Goal: Task Accomplishment & Management: Complete application form

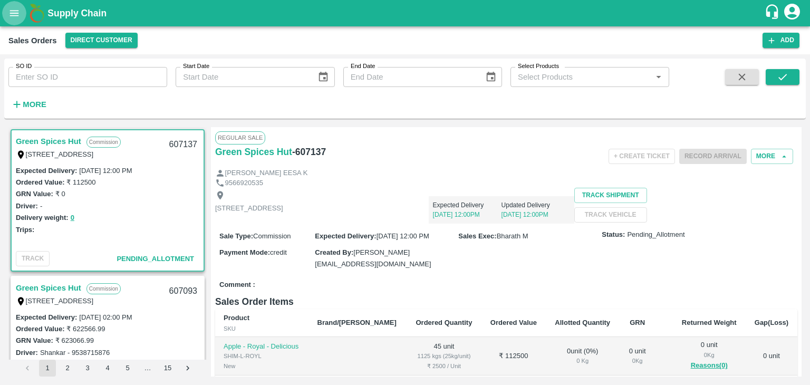
click at [20, 17] on icon "open drawer" at bounding box center [14, 13] width 12 height 12
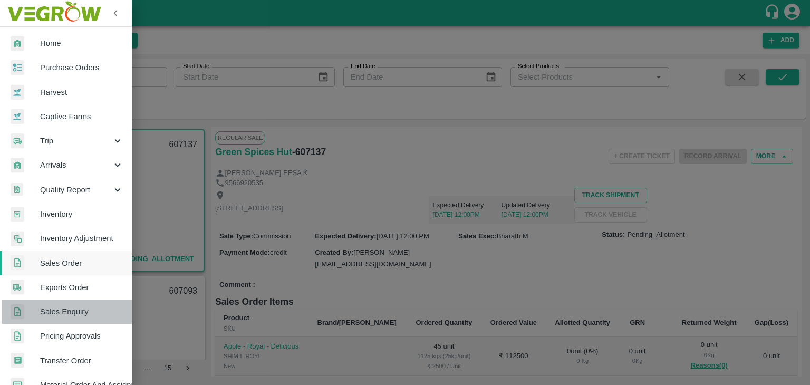
click at [76, 304] on link "Sales Enquiry" at bounding box center [66, 312] width 132 height 24
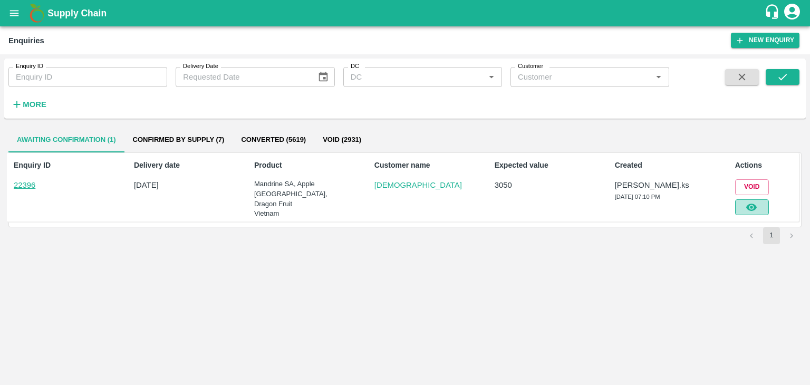
click at [755, 205] on icon "button" at bounding box center [752, 207] width 11 height 7
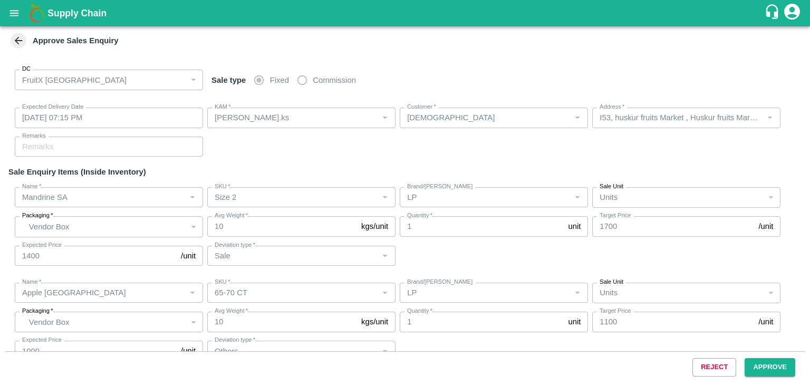
type input "[DATE] 07:15 PM"
type input "[PERSON_NAME].ks"
type input "[DEMOGRAPHIC_DATA]"
type input "I53, huskur fruits Market , Huskur fruits Market , [GEOGRAPHIC_DATA], [GEOGRAPH…"
type input "Mandrine SA"
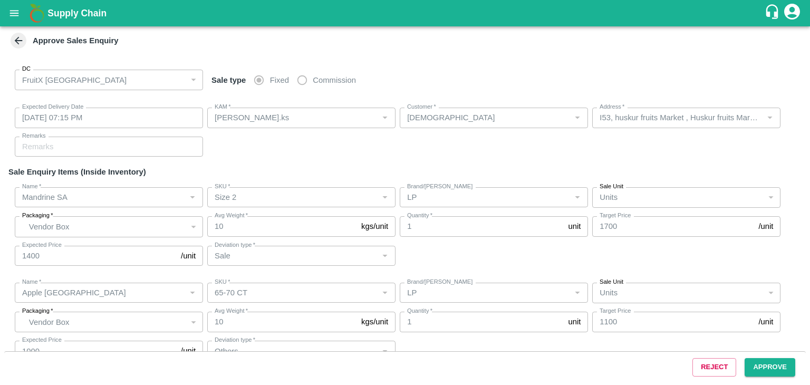
type input "Size 2"
type input "LP"
type input "Sale"
type input "Apple [GEOGRAPHIC_DATA]"
type input "65-70 CT"
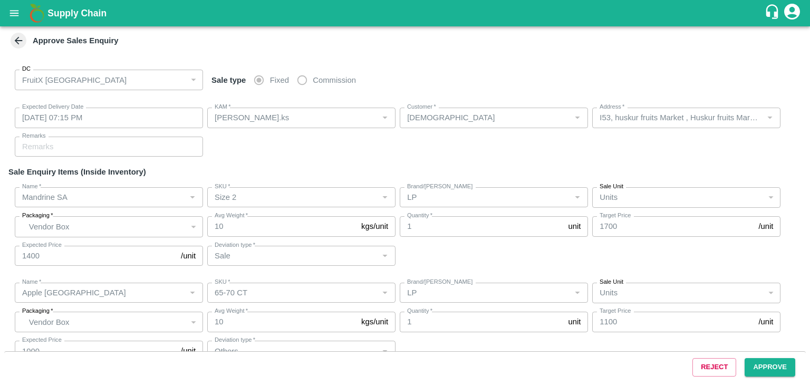
type input "LP"
type input "Others"
type input "Dragon Fruit Vietnam"
type input "20-22 CT"
type input "LP"
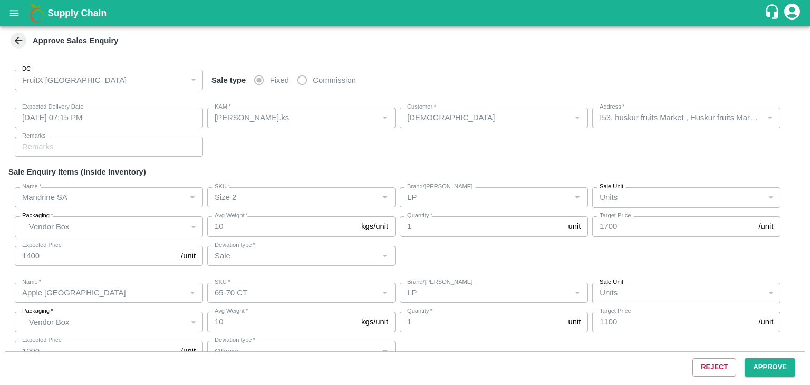
type input "Others"
click at [770, 368] on button "Approve" at bounding box center [770, 367] width 51 height 18
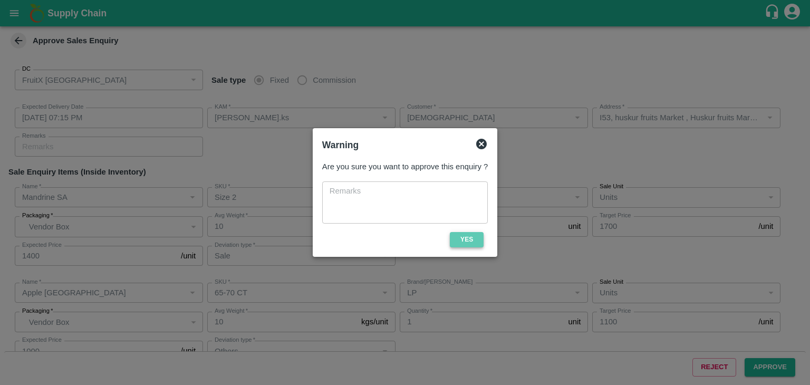
click at [471, 234] on button "Yes" at bounding box center [467, 239] width 34 height 15
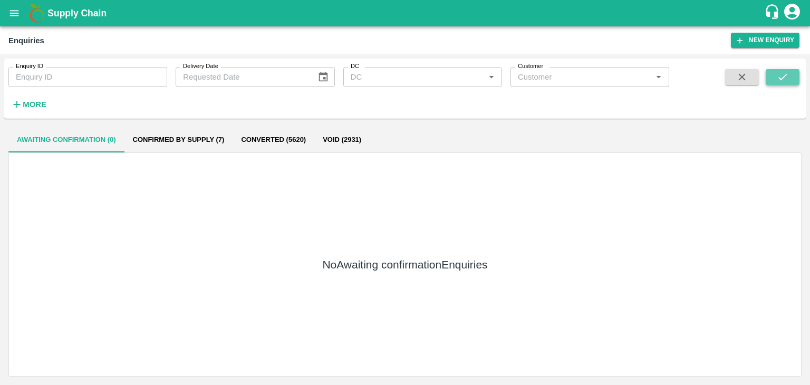
click at [793, 73] on button "submit" at bounding box center [783, 77] width 34 height 16
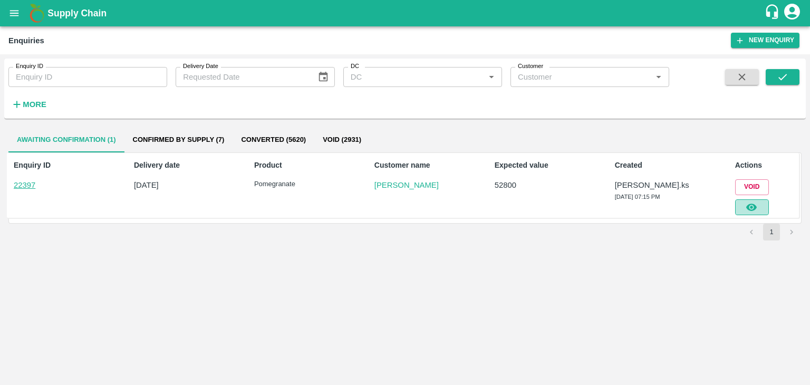
click at [761, 202] on button "button" at bounding box center [753, 207] width 34 height 16
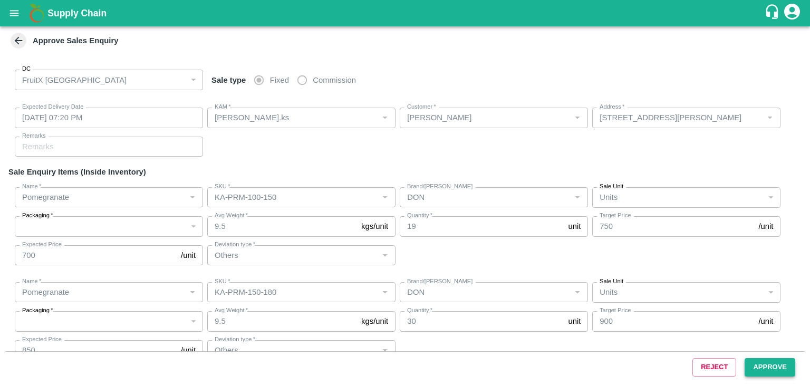
type input "[DATE] 07:20 PM"
type input "[PERSON_NAME].ks"
type input "[PERSON_NAME]"
type input "[STREET_ADDRESS][PERSON_NAME]"
type input "Pomegranate"
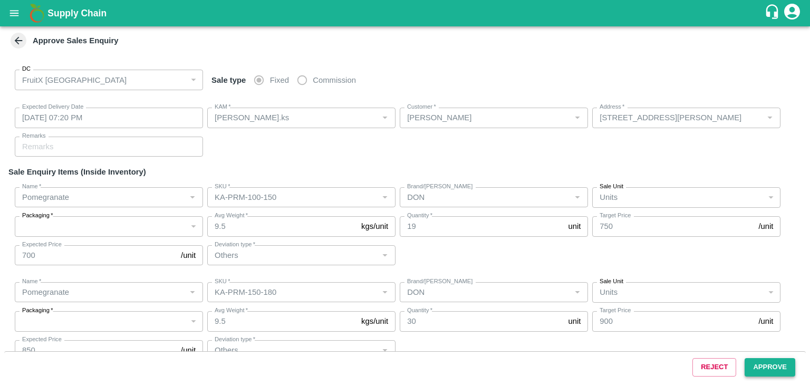
type input "KA-PRM-100-150"
type input "DON"
type input "Others"
type input "Pomegranate"
type input "KA-PRM-150-180"
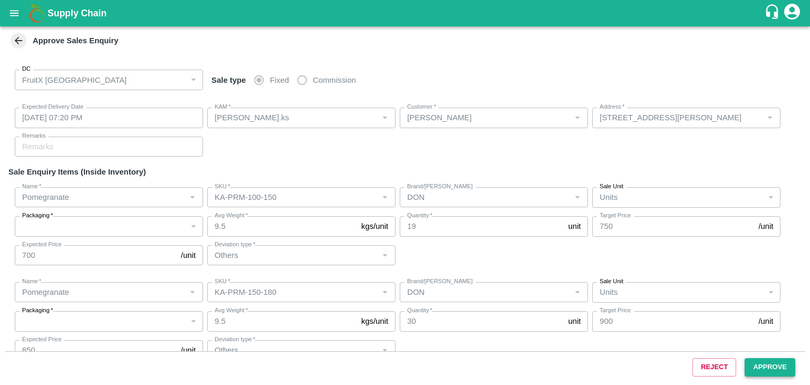
type input "DON"
type input "Others"
type input "Pomegranate"
type input "KA-SUPR-180++"
type input "DON"
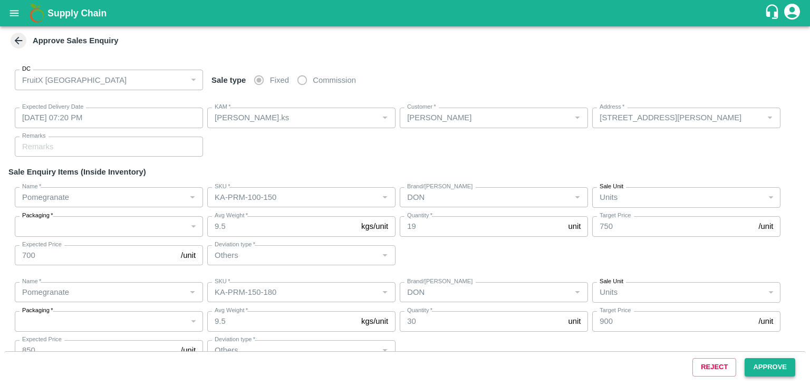
type input "Others"
click at [777, 359] on button "Approve" at bounding box center [770, 367] width 51 height 18
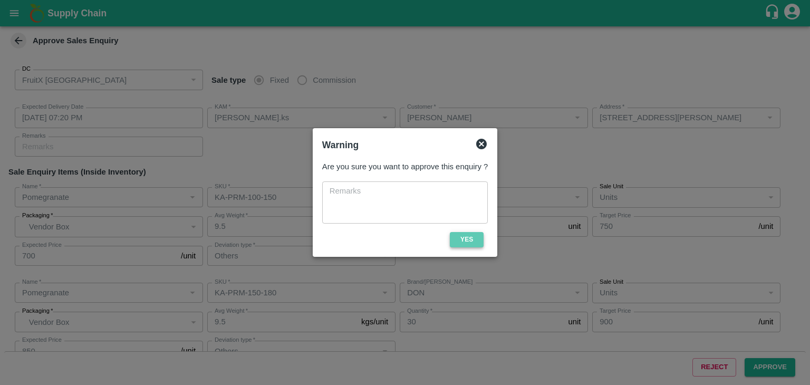
click at [483, 241] on button "Yes" at bounding box center [467, 239] width 34 height 15
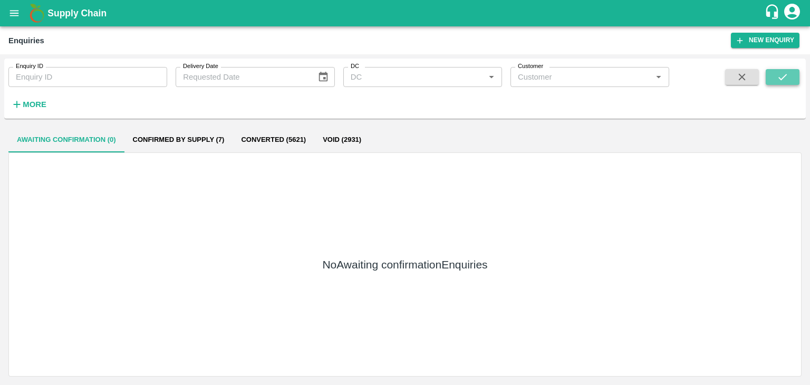
click at [774, 74] on button "submit" at bounding box center [783, 77] width 34 height 16
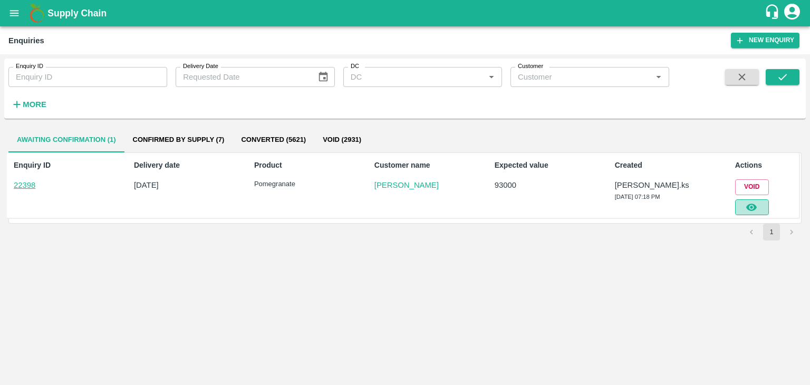
click at [750, 205] on icon "button" at bounding box center [752, 207] width 11 height 7
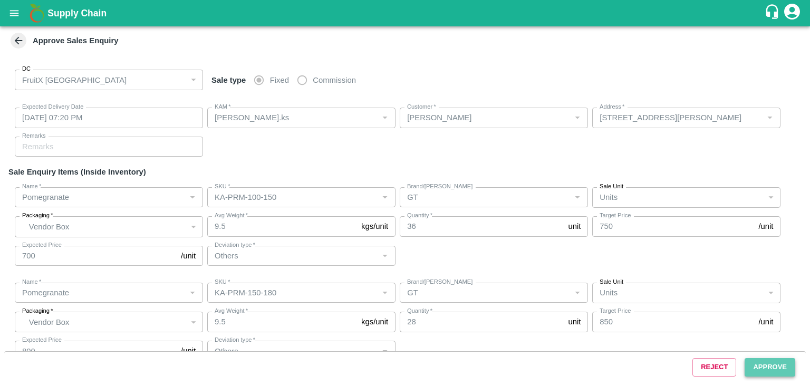
click at [784, 371] on button "Approve" at bounding box center [770, 367] width 51 height 18
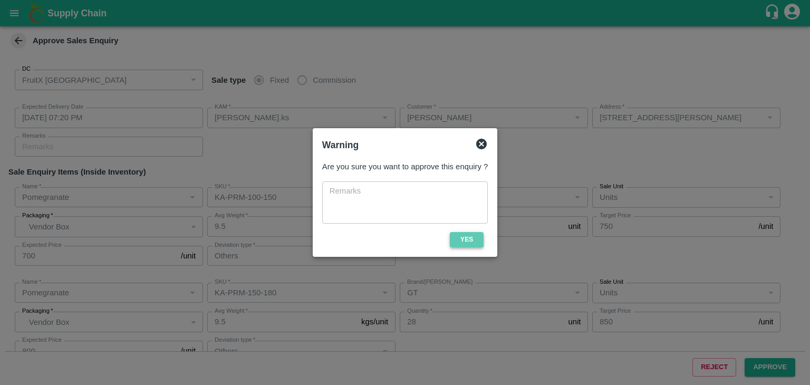
click at [463, 242] on button "Yes" at bounding box center [467, 239] width 34 height 15
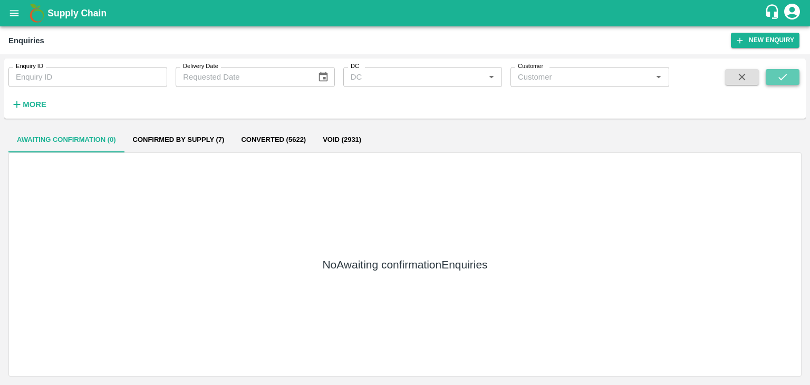
click at [785, 80] on icon "submit" at bounding box center [783, 77] width 12 height 12
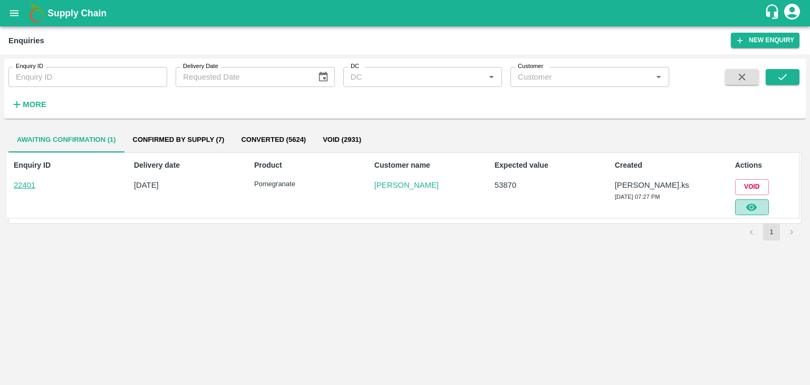
click at [761, 207] on button "button" at bounding box center [753, 207] width 34 height 16
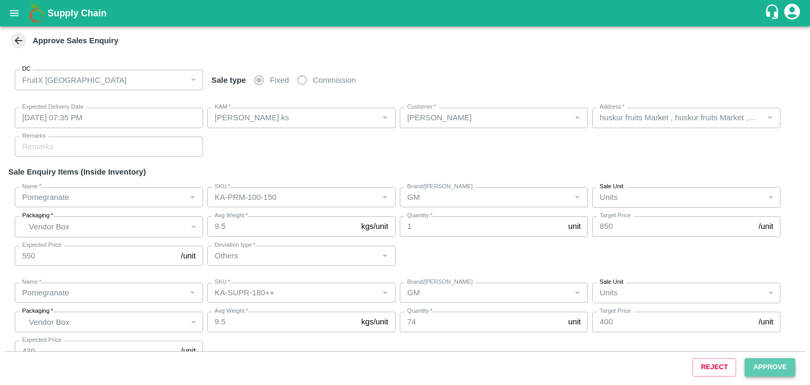
click at [781, 365] on button "Approve" at bounding box center [770, 367] width 51 height 18
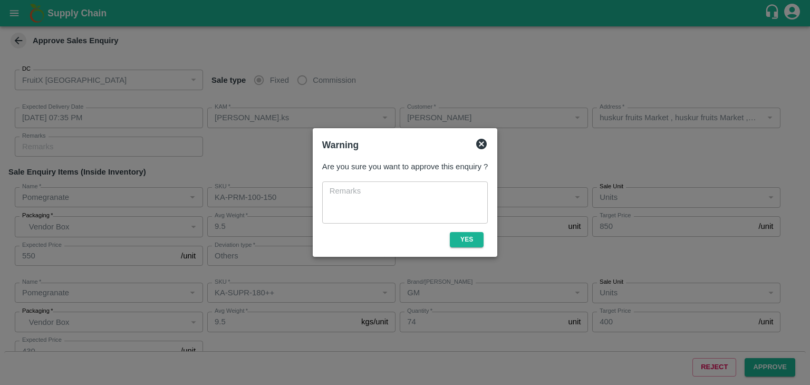
click at [484, 245] on span "Yes" at bounding box center [467, 239] width 42 height 15
click at [479, 242] on button "Yes" at bounding box center [467, 239] width 34 height 15
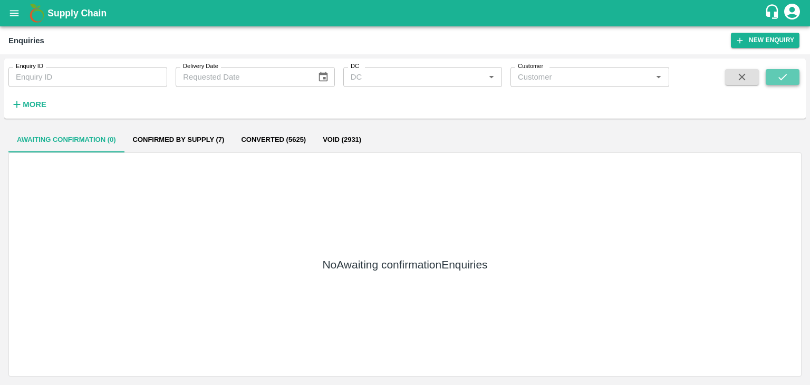
click at [781, 78] on icon "submit" at bounding box center [783, 77] width 12 height 12
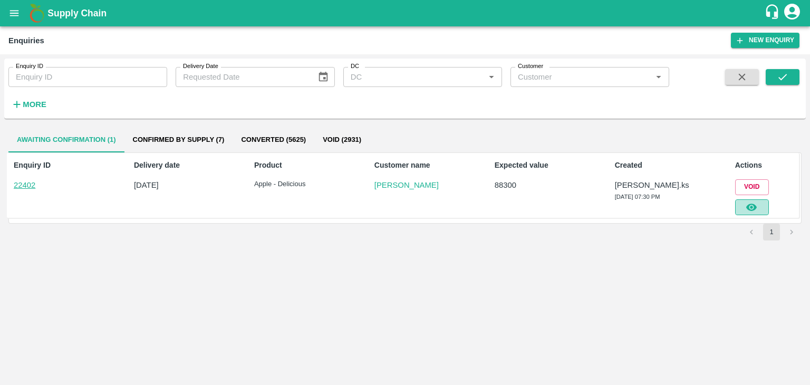
click at [760, 207] on button "button" at bounding box center [753, 207] width 34 height 16
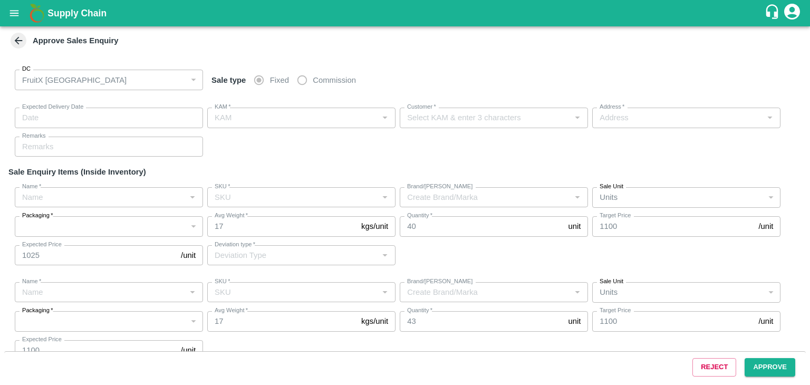
type input "[DATE] 07:35 PM"
type input "[PERSON_NAME].ks"
type input "[PERSON_NAME]"
type input "[STREET_ADDRESS]"
type input "Apple - Delicious"
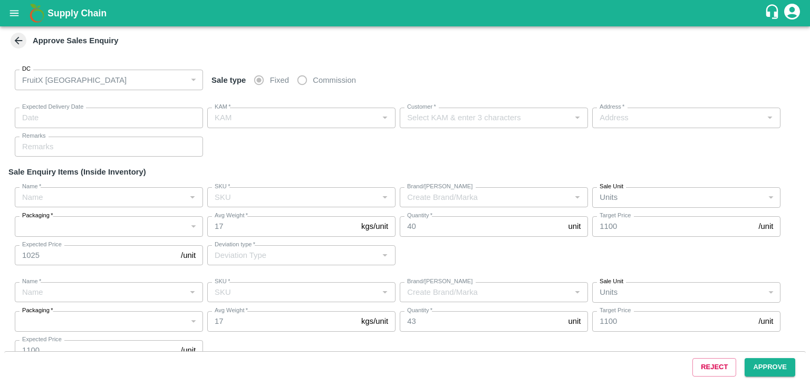
type input "GF - 5 L"
type input "Others"
type input "Apple - Delicious"
type input "GF - 5 L"
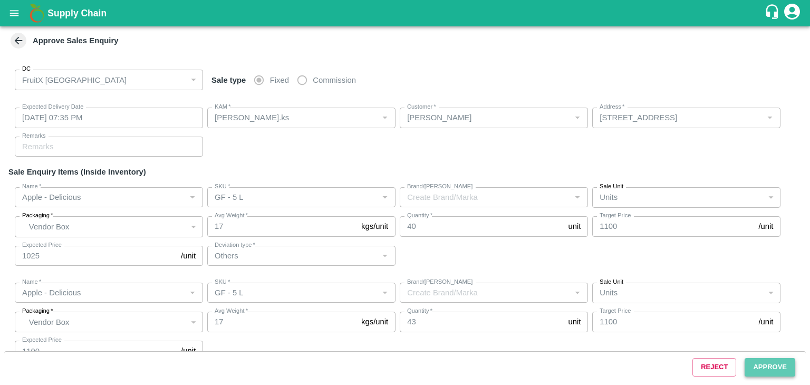
click at [771, 374] on button "Approve" at bounding box center [770, 367] width 51 height 18
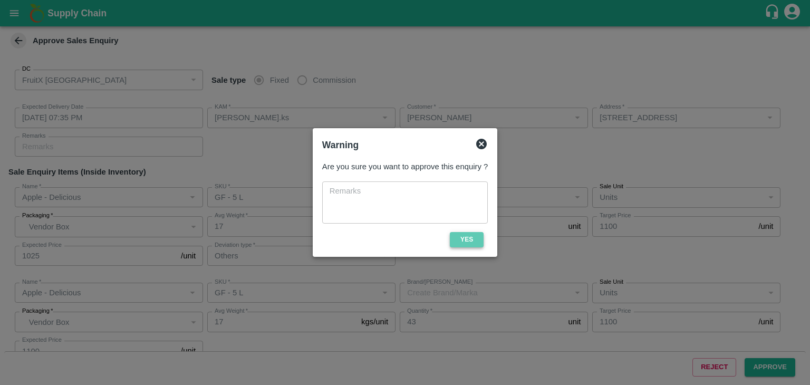
click at [465, 241] on button "Yes" at bounding box center [467, 239] width 34 height 15
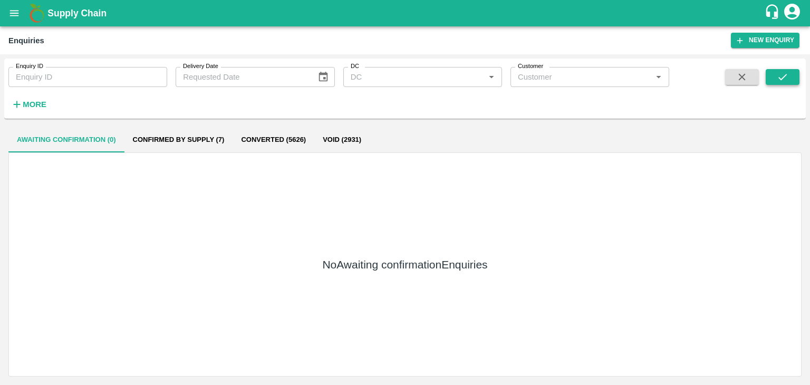
click at [788, 79] on icon "submit" at bounding box center [783, 77] width 12 height 12
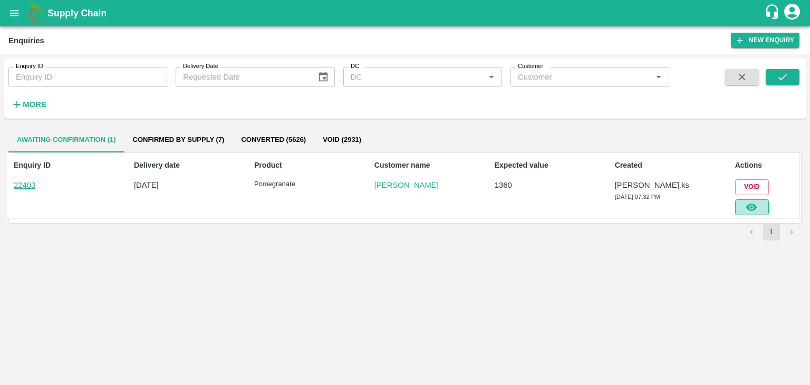
click at [752, 202] on icon "button" at bounding box center [752, 208] width 12 height 12
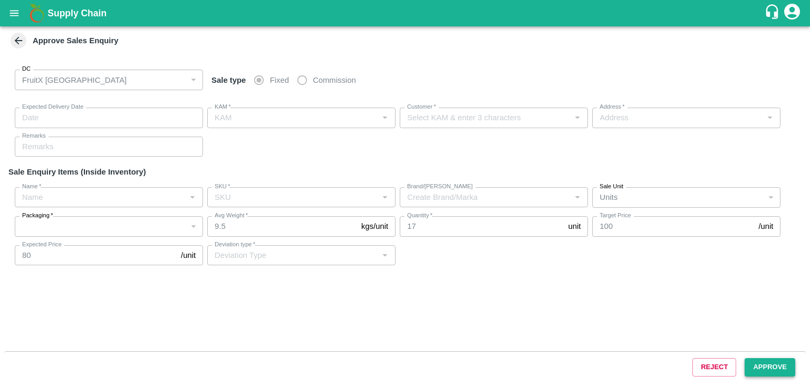
type input "[DATE] 07:35 PM"
type input "[PERSON_NAME].ks"
type input "[PERSON_NAME]"
type input "[GEOGRAPHIC_DATA] , [GEOGRAPHIC_DATA], [GEOGRAPHIC_DATA] , [GEOGRAPHIC_DATA], […"
type input "Pomegranate"
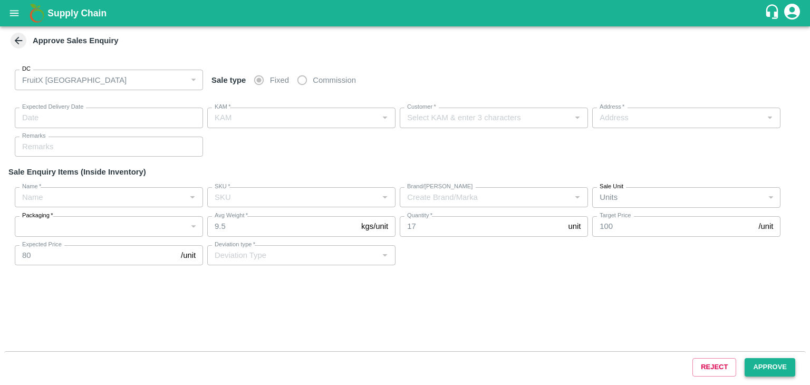
type input "KA-Damage Fruit"
type input "GM"
type input "Others"
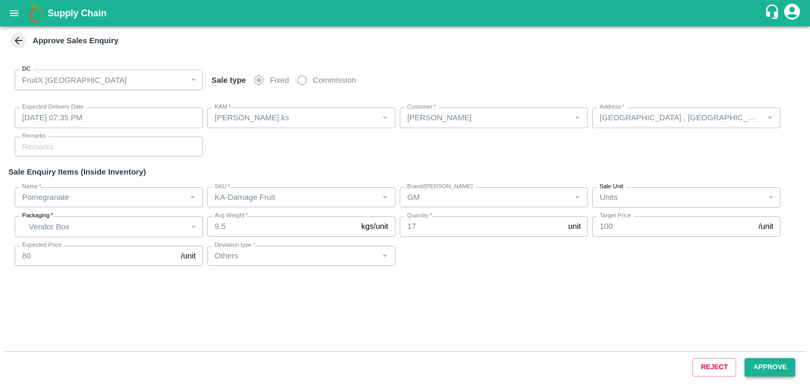
click at [781, 369] on button "Approve" at bounding box center [770, 367] width 51 height 18
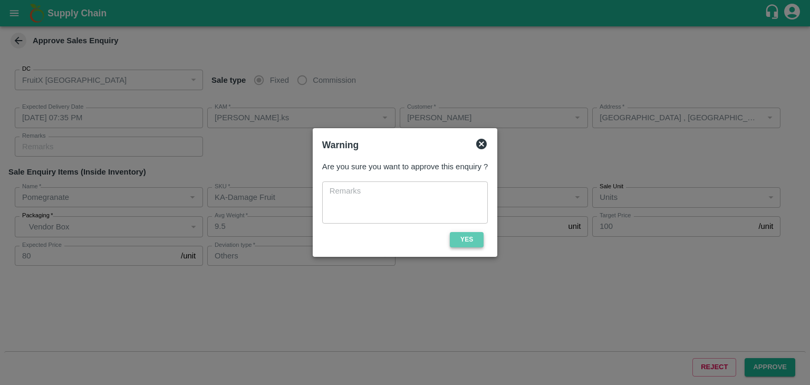
click at [472, 243] on button "Yes" at bounding box center [467, 239] width 34 height 15
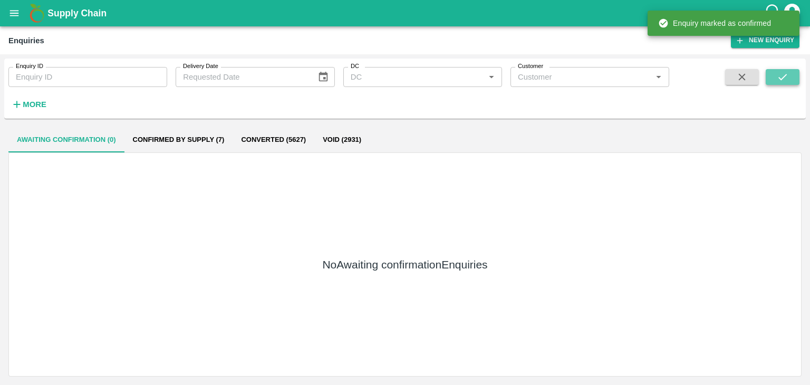
click at [780, 71] on icon "submit" at bounding box center [783, 77] width 12 height 12
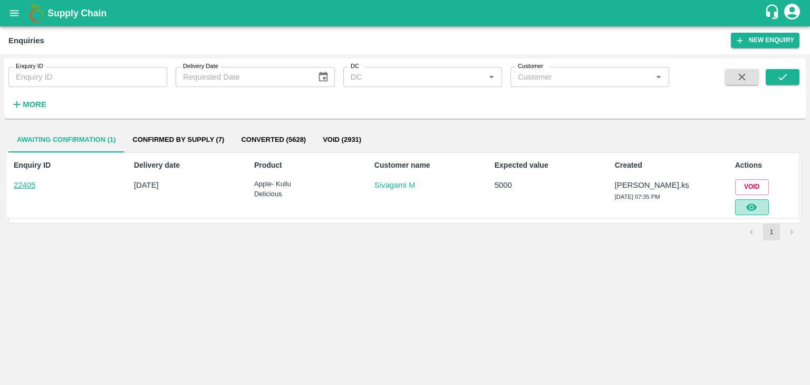
click at [750, 203] on icon "button" at bounding box center [752, 208] width 12 height 12
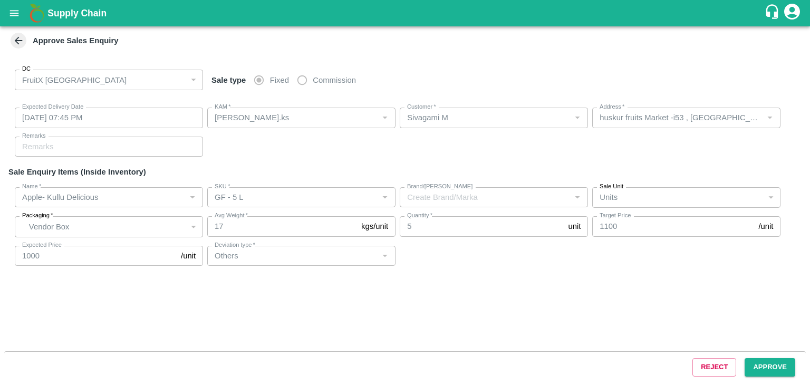
click at [780, 356] on div "Reject Approve" at bounding box center [405, 367] width 802 height 32
click at [781, 359] on button "Approve" at bounding box center [770, 367] width 51 height 18
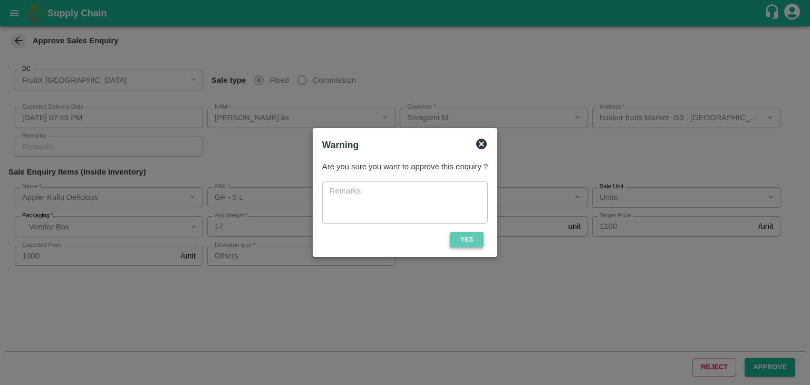
click at [481, 242] on button "Yes" at bounding box center [467, 239] width 34 height 15
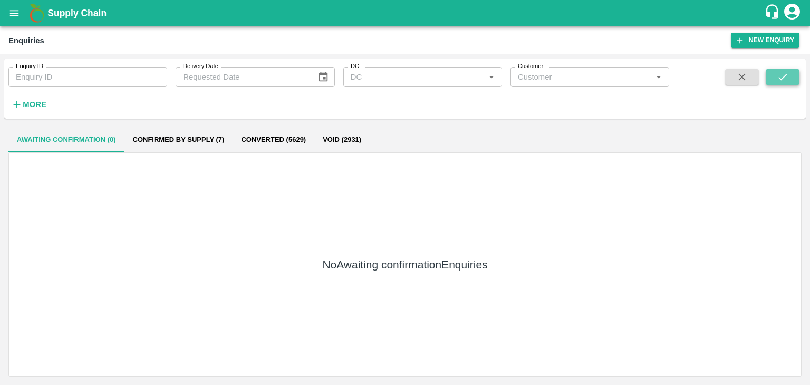
click at [770, 75] on button "submit" at bounding box center [783, 77] width 34 height 16
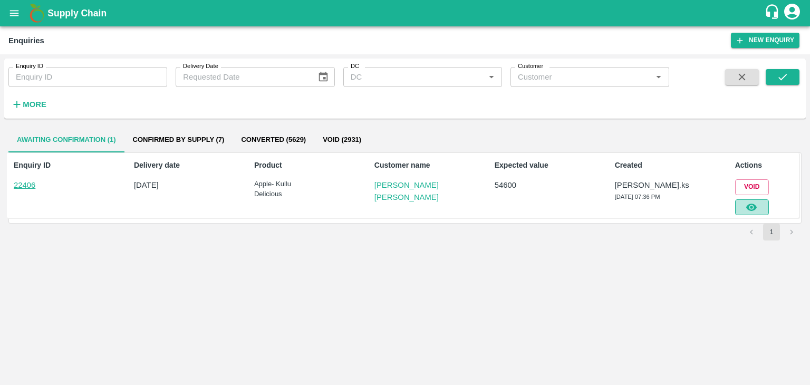
click at [753, 208] on icon "button" at bounding box center [752, 208] width 12 height 12
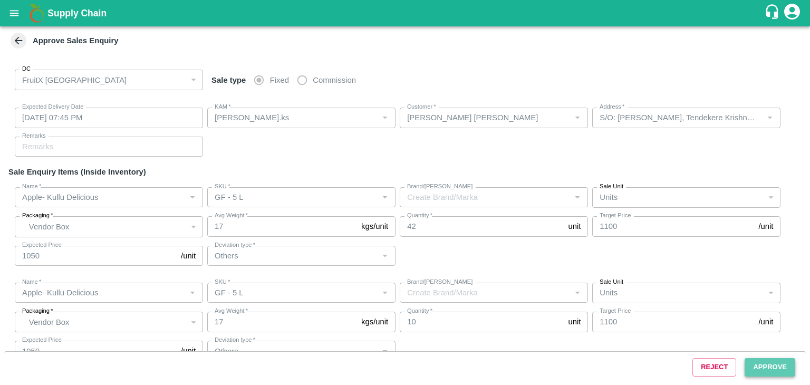
click at [773, 376] on button "Approve" at bounding box center [770, 367] width 51 height 18
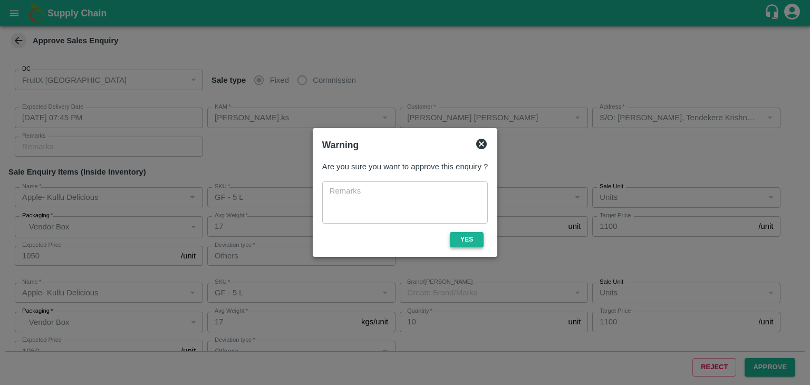
click at [481, 242] on button "Yes" at bounding box center [467, 239] width 34 height 15
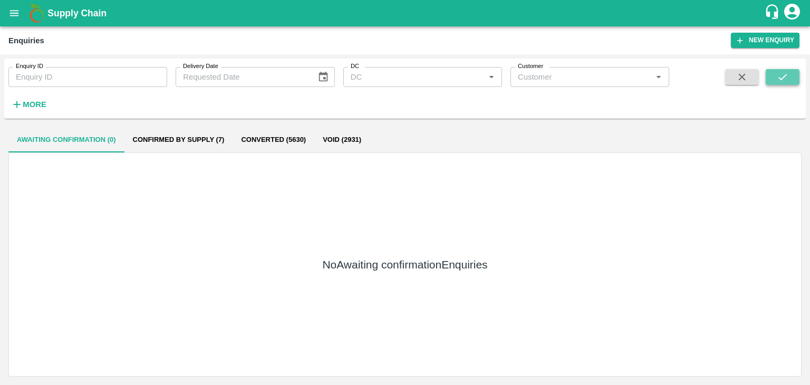
click at [790, 76] on button "submit" at bounding box center [783, 77] width 34 height 16
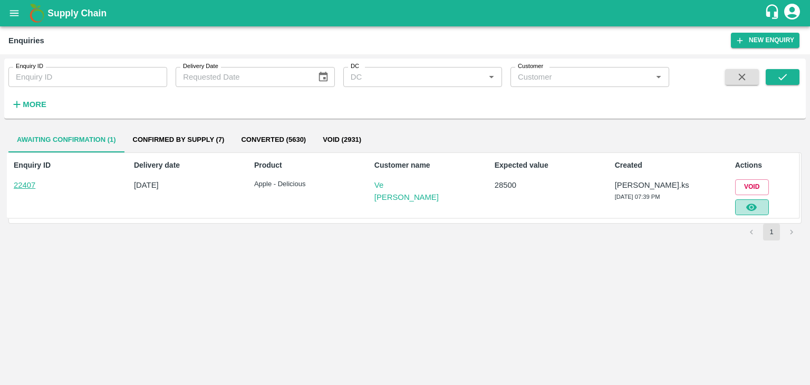
click at [760, 201] on button "button" at bounding box center [753, 207] width 34 height 16
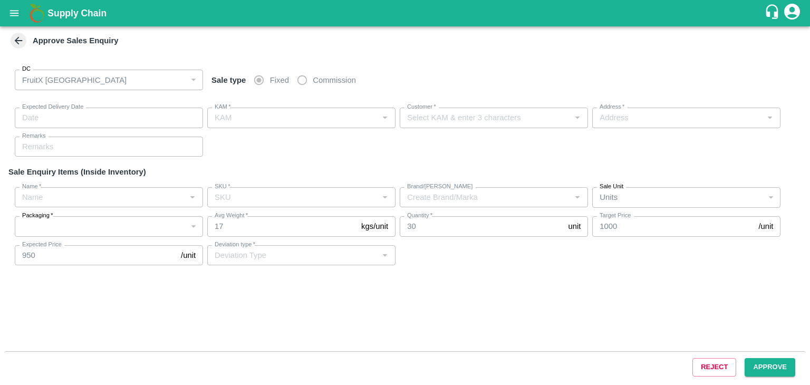
type input "[DATE] 07:40 PM"
type input "[PERSON_NAME].ks"
type input "Ve [PERSON_NAME]"
type input "[STREET_ADDRESS][PERSON_NAME]"
type input "Apple - Delicious"
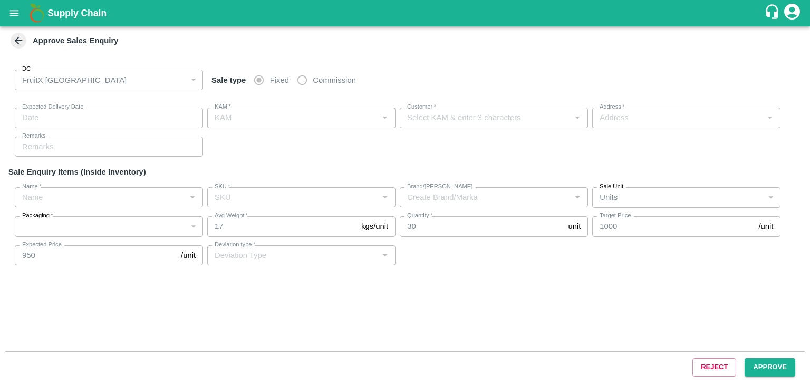
type input "GF - 4 L"
type input "Others"
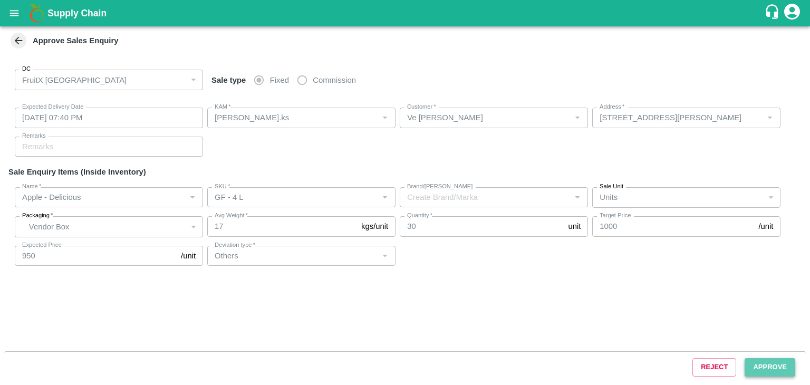
click at [774, 359] on button "Approve" at bounding box center [770, 367] width 51 height 18
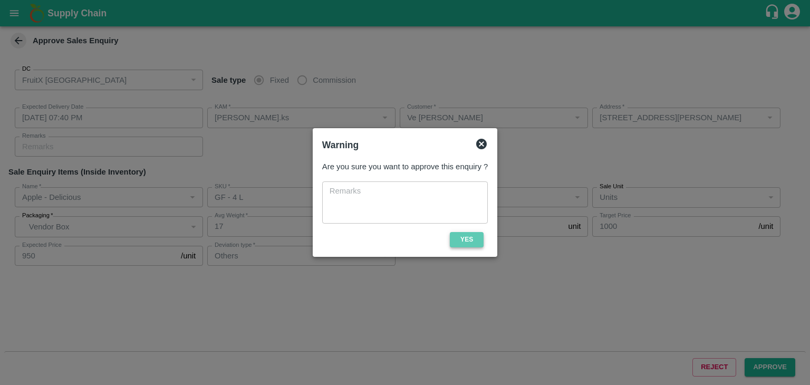
click at [457, 236] on button "Yes" at bounding box center [467, 239] width 34 height 15
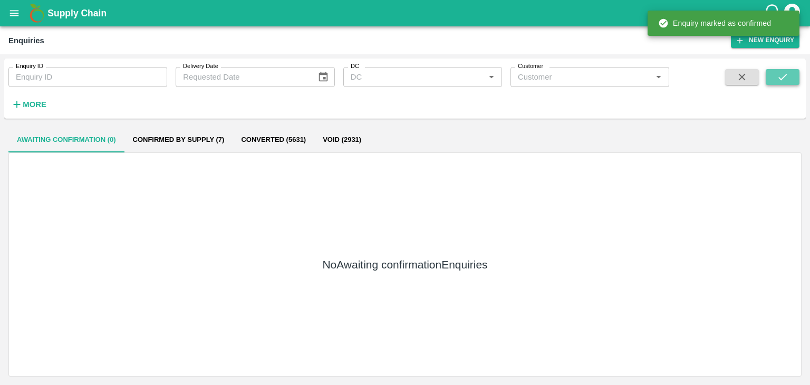
click at [781, 69] on button "submit" at bounding box center [783, 77] width 34 height 16
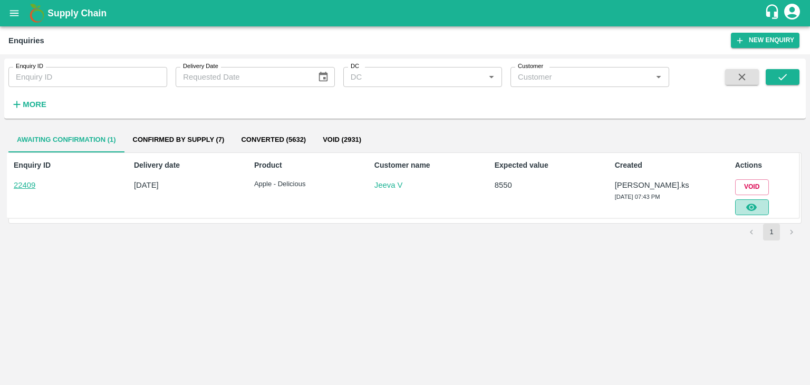
click at [747, 199] on button "button" at bounding box center [753, 207] width 34 height 16
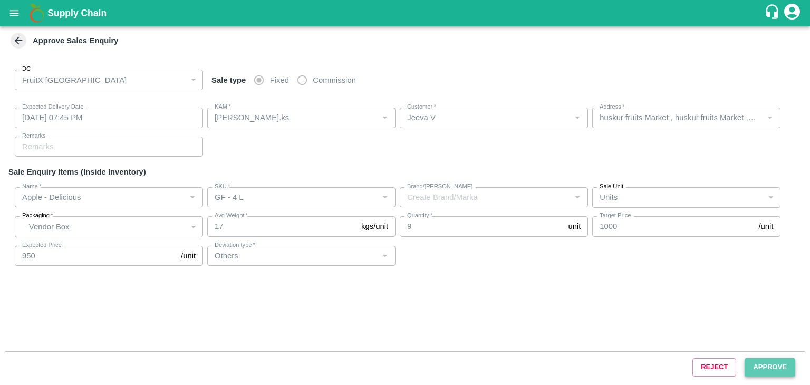
click at [771, 366] on button "Approve" at bounding box center [770, 367] width 51 height 18
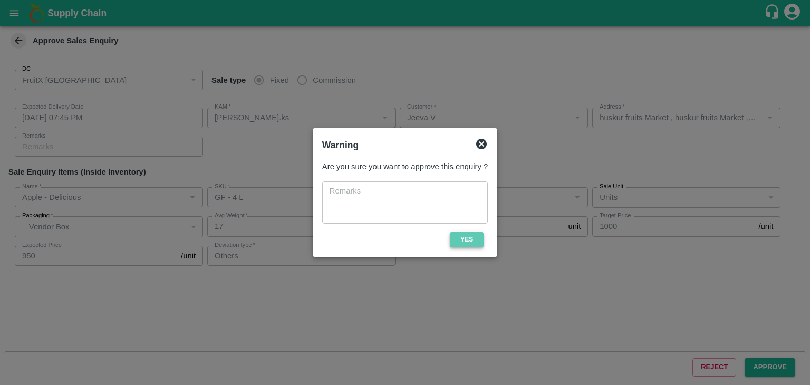
click at [469, 238] on button "Yes" at bounding box center [467, 239] width 34 height 15
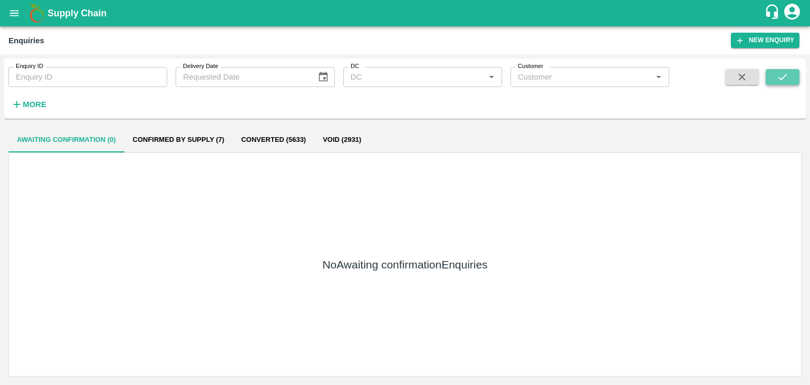
click at [779, 73] on icon "submit" at bounding box center [783, 77] width 12 height 12
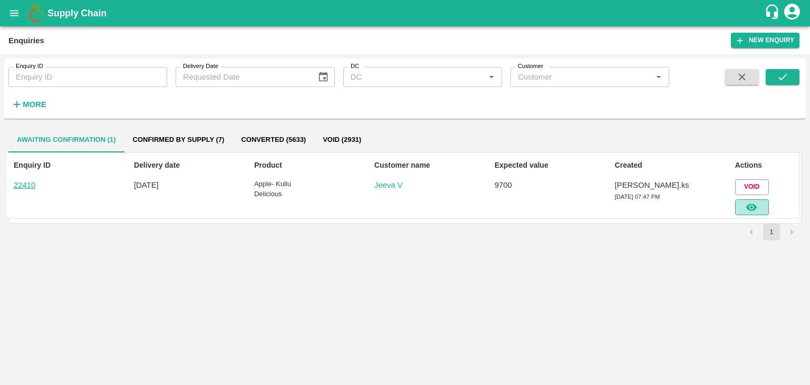
click at [750, 209] on icon "button" at bounding box center [752, 207] width 11 height 7
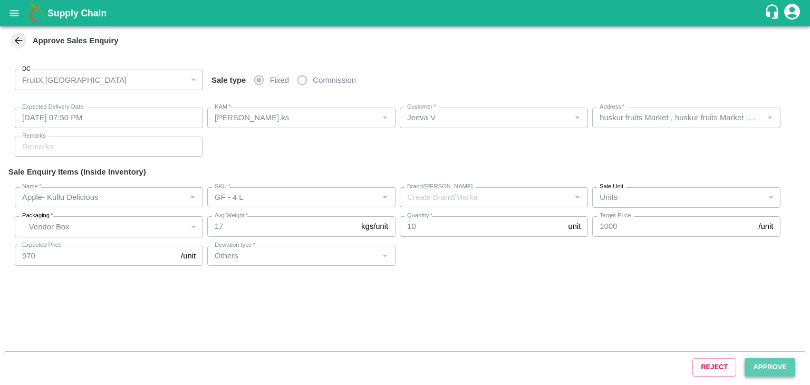
click at [777, 367] on button "Approve" at bounding box center [770, 367] width 51 height 18
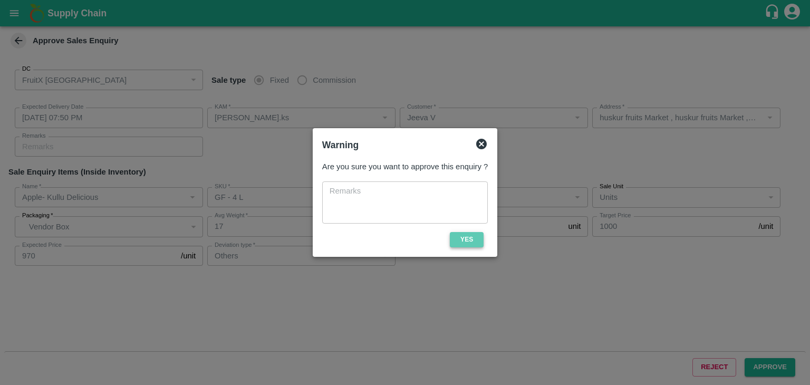
click at [475, 236] on button "Yes" at bounding box center [467, 239] width 34 height 15
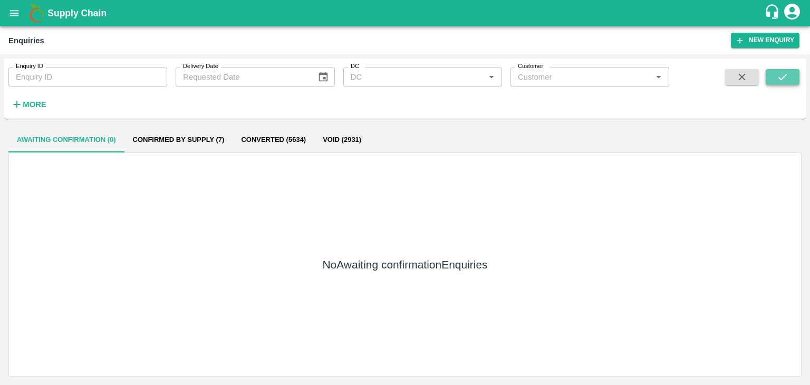
click at [777, 84] on button "submit" at bounding box center [783, 77] width 34 height 16
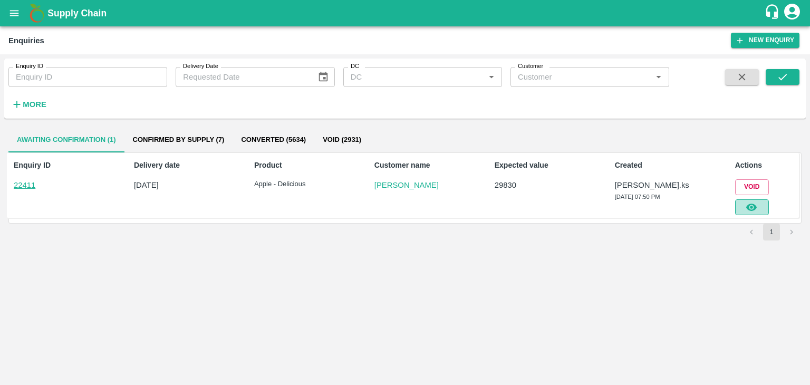
click at [746, 205] on button "button" at bounding box center [753, 207] width 34 height 16
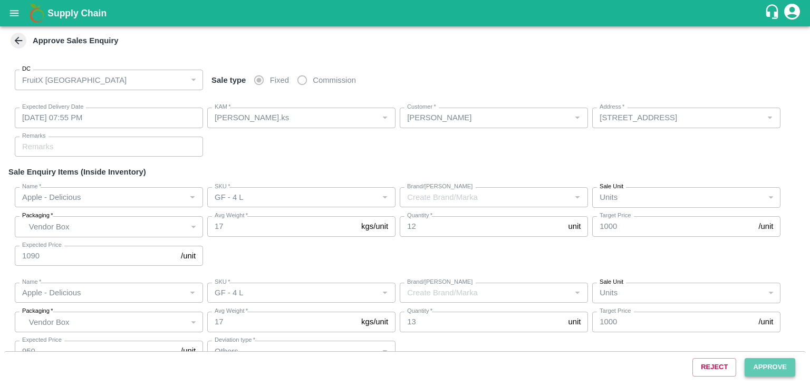
click at [780, 364] on button "Approve" at bounding box center [770, 367] width 51 height 18
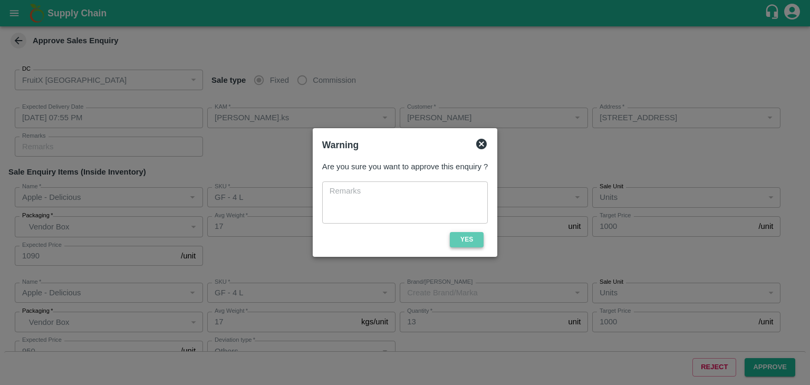
click at [472, 241] on button "Yes" at bounding box center [467, 239] width 34 height 15
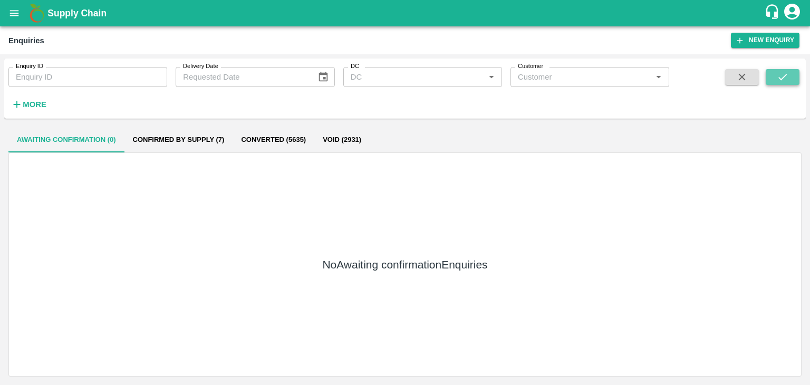
click at [793, 77] on button "submit" at bounding box center [783, 77] width 34 height 16
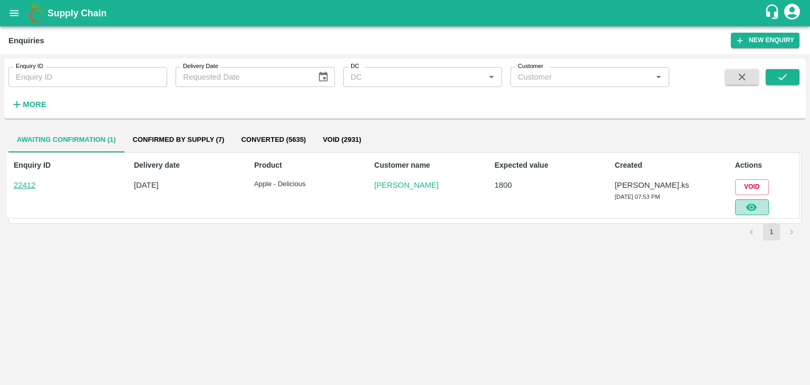
click at [753, 205] on icon "button" at bounding box center [752, 208] width 12 height 12
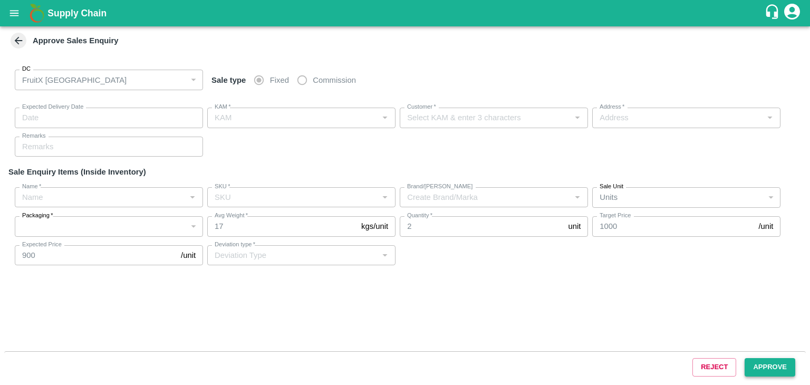
type input "[DATE] 07:55 PM"
type input "[PERSON_NAME].ks"
type input "[PERSON_NAME]"
type input "[GEOGRAPHIC_DATA], [GEOGRAPHIC_DATA], [GEOGRAPHIC_DATA] , [GEOGRAPHIC_DATA] ([G…"
type input "Apple - Delicious"
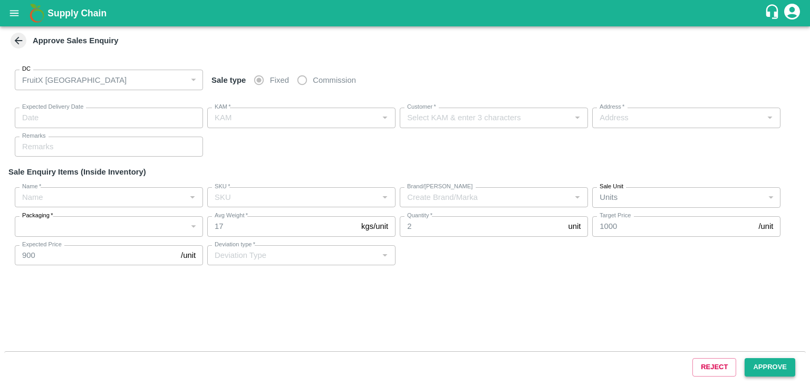
type input "GF - 4 L"
type input "Others"
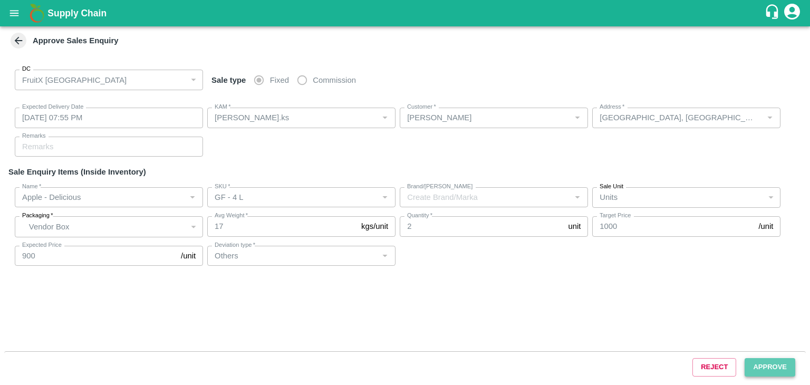
click at [766, 365] on button "Approve" at bounding box center [770, 367] width 51 height 18
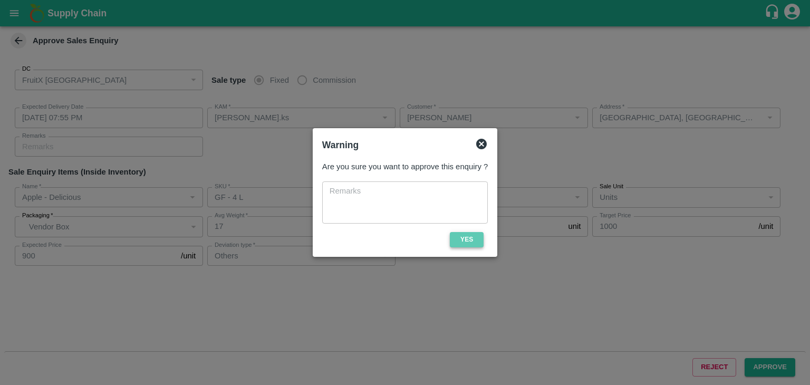
click at [461, 239] on button "Yes" at bounding box center [467, 239] width 34 height 15
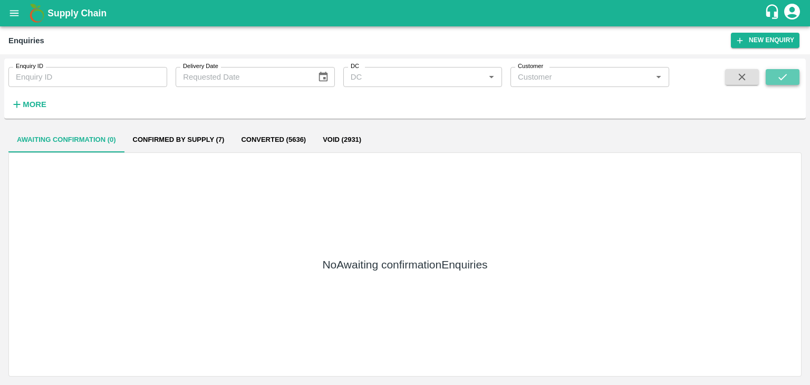
click at [789, 69] on button "submit" at bounding box center [783, 77] width 34 height 16
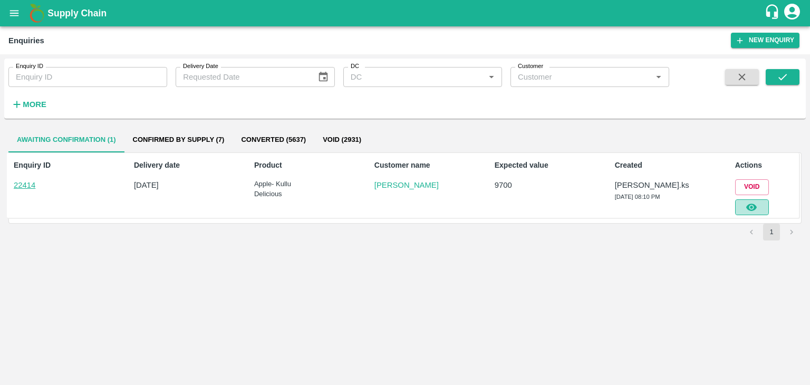
click at [756, 209] on icon "button" at bounding box center [752, 208] width 12 height 12
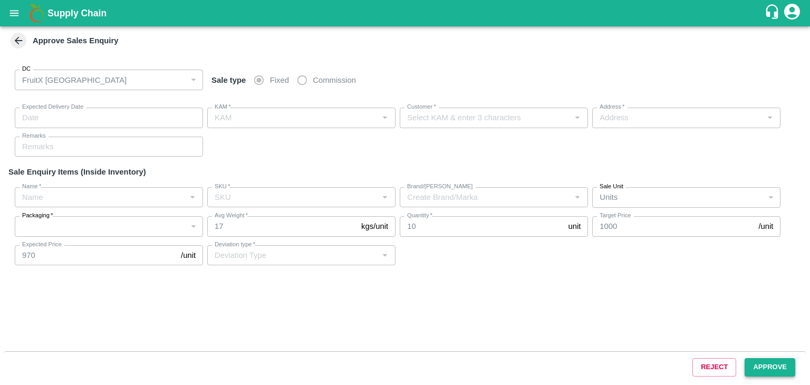
type input "[DATE] 08:25 PM"
type input "[PERSON_NAME].ks"
type input "[PERSON_NAME]"
type input "I53 huskur 560100, [GEOGRAPHIC_DATA], [GEOGRAPHIC_DATA] , [GEOGRAPHIC_DATA] ([G…"
type input "Apple- Kullu Delicious"
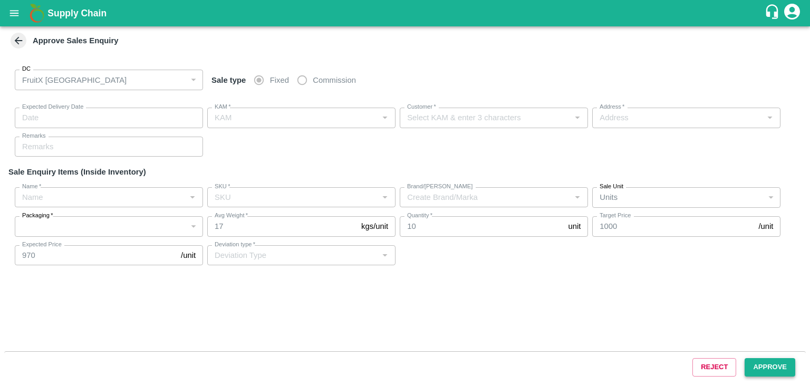
type input "GF - 4 L"
type input "Others"
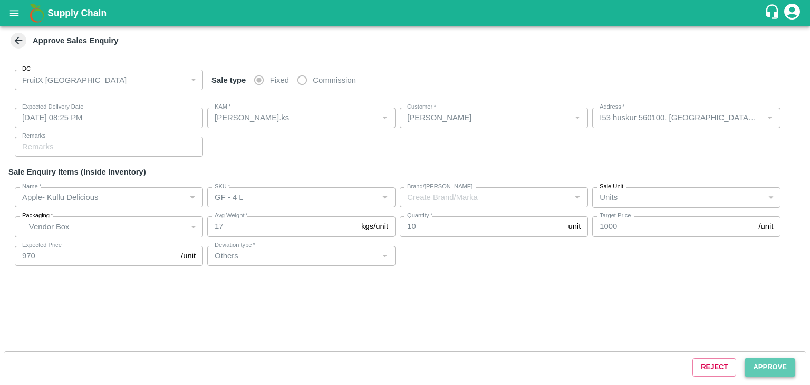
click at [777, 361] on button "Approve" at bounding box center [770, 367] width 51 height 18
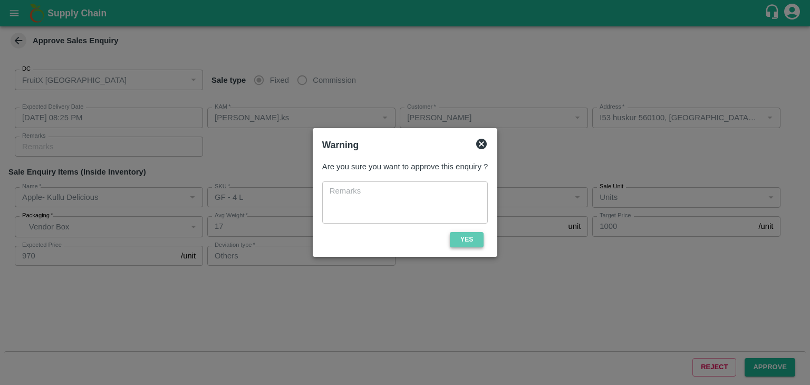
click at [465, 241] on button "Yes" at bounding box center [467, 239] width 34 height 15
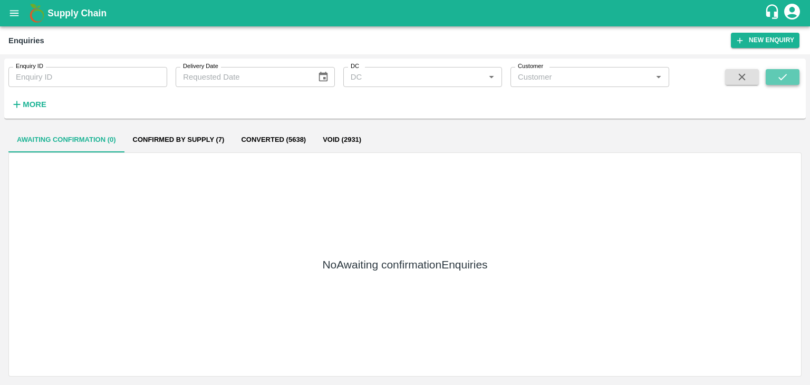
click at [769, 76] on button "submit" at bounding box center [783, 77] width 34 height 16
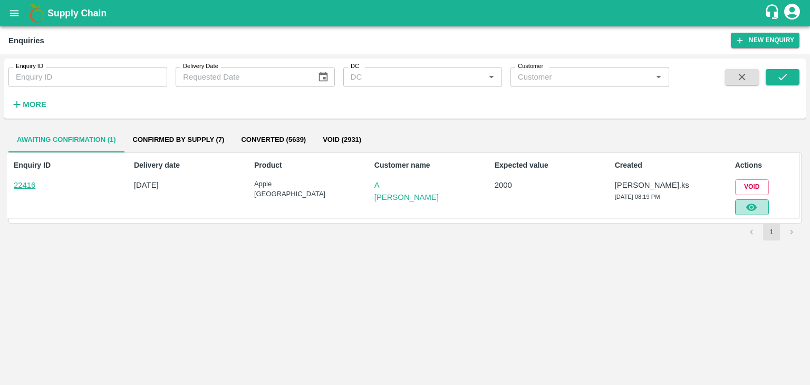
click at [765, 199] on button "button" at bounding box center [753, 207] width 34 height 16
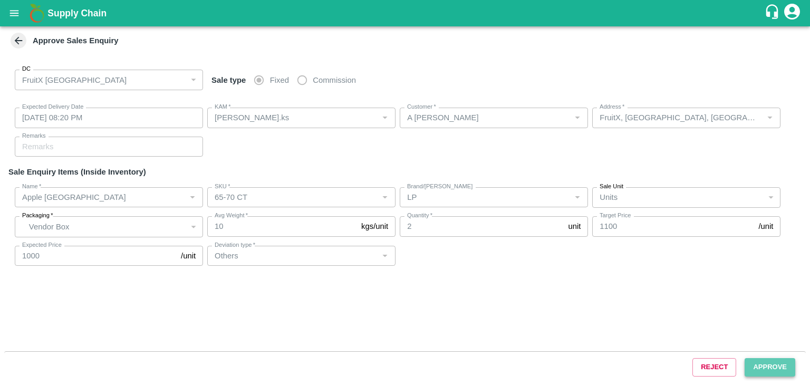
click at [772, 364] on button "Approve" at bounding box center [770, 367] width 51 height 18
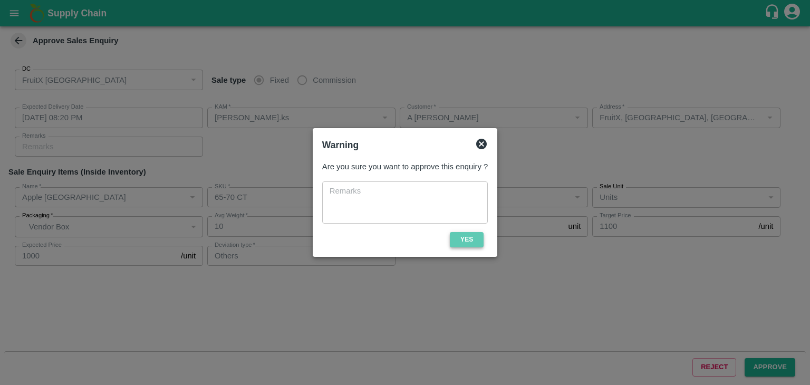
click at [464, 235] on button "Yes" at bounding box center [467, 239] width 34 height 15
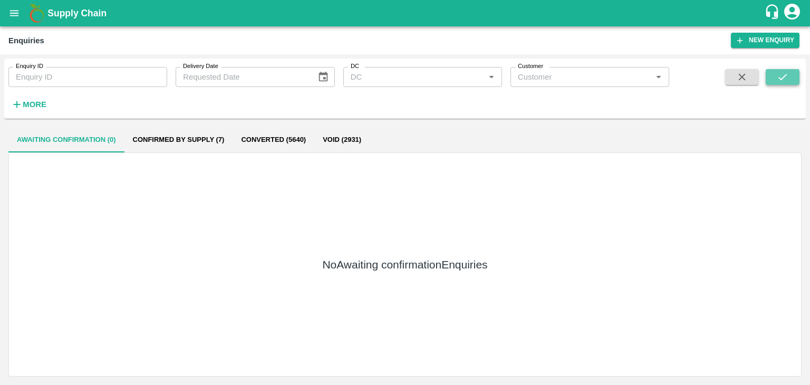
click at [777, 69] on button "submit" at bounding box center [783, 77] width 34 height 16
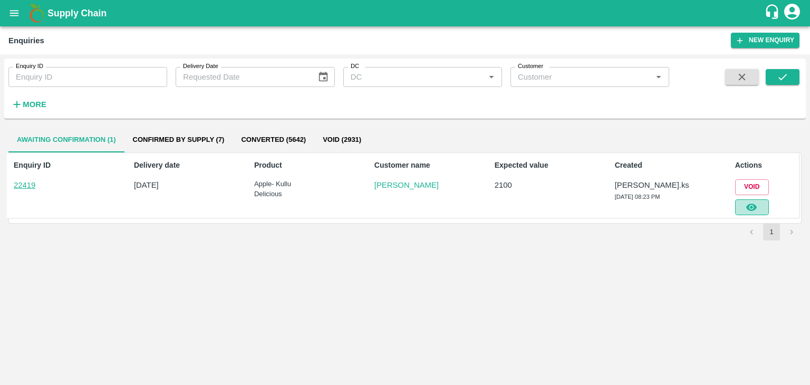
click at [749, 208] on icon "button" at bounding box center [752, 207] width 11 height 7
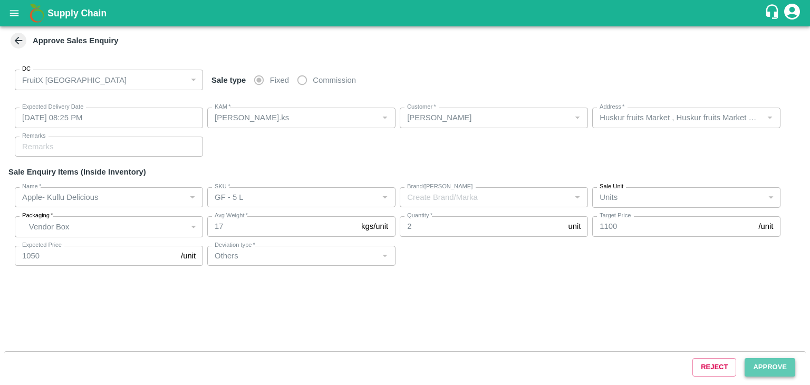
click at [777, 372] on button "Approve" at bounding box center [770, 367] width 51 height 18
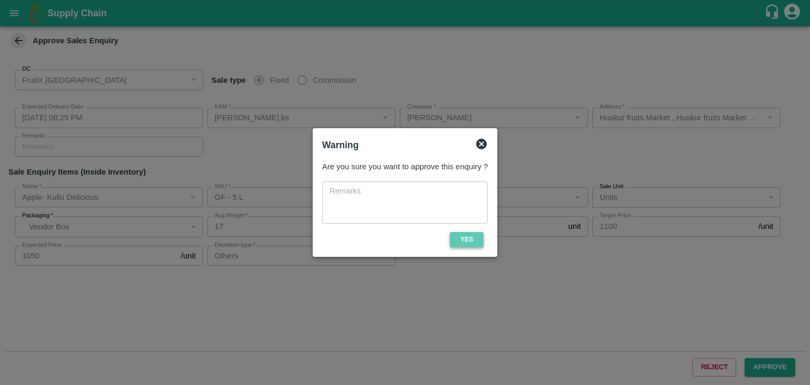
click at [474, 233] on button "Yes" at bounding box center [467, 239] width 34 height 15
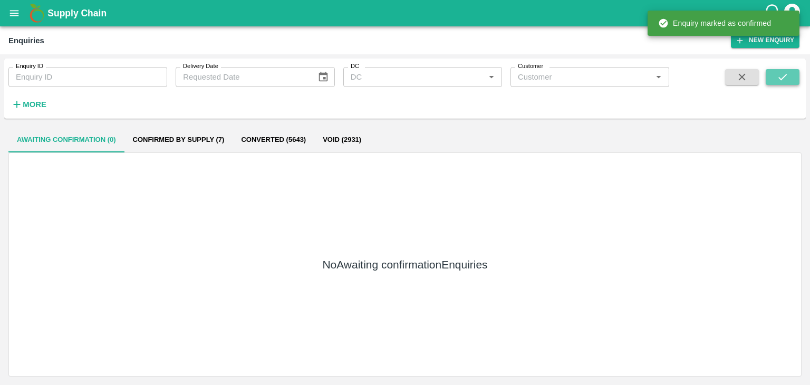
click at [798, 74] on button "submit" at bounding box center [783, 77] width 34 height 16
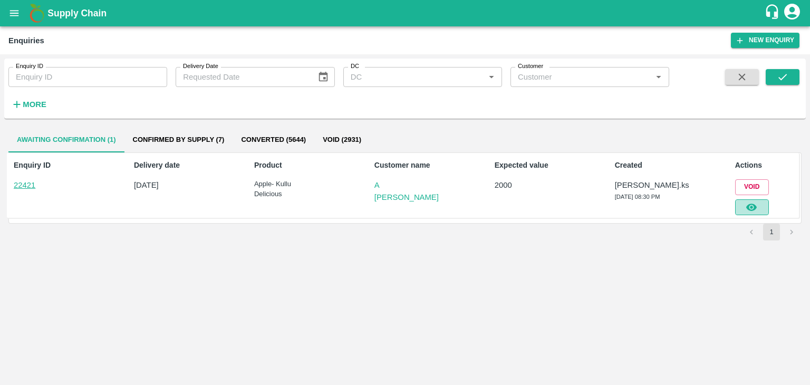
click at [755, 207] on icon "button" at bounding box center [752, 207] width 11 height 7
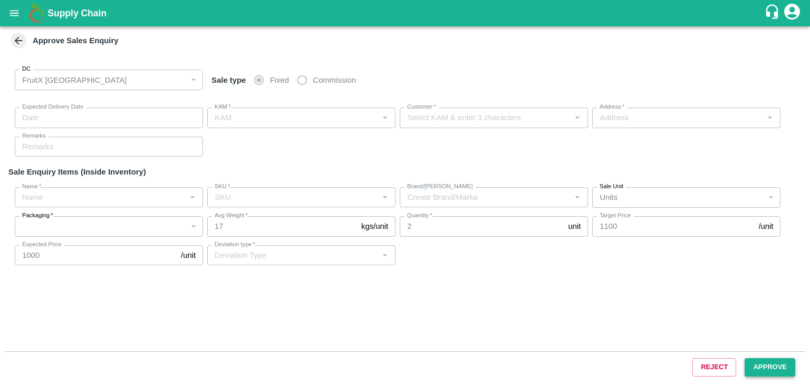
type input "[DATE] 08:45 PM"
type input "[PERSON_NAME].ks"
type input "A [PERSON_NAME]"
type input "FruitX, [GEOGRAPHIC_DATA], [GEOGRAPHIC_DATA] Urban, [GEOGRAPHIC_DATA]"
type input "Apple- Kullu Delicious"
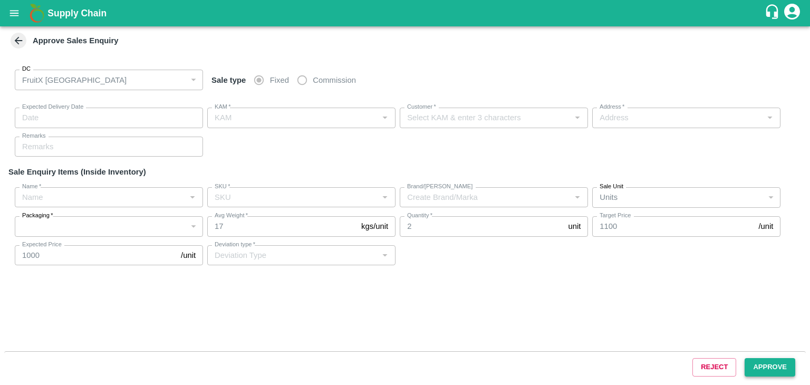
type input "GF - 5 L"
type input "Others"
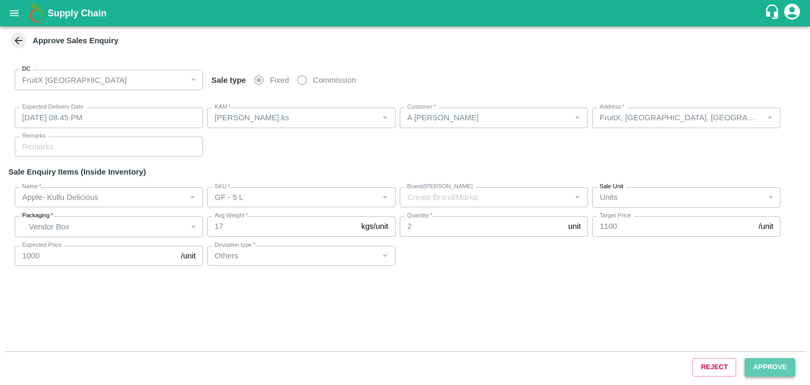
click at [786, 368] on button "Approve" at bounding box center [770, 367] width 51 height 18
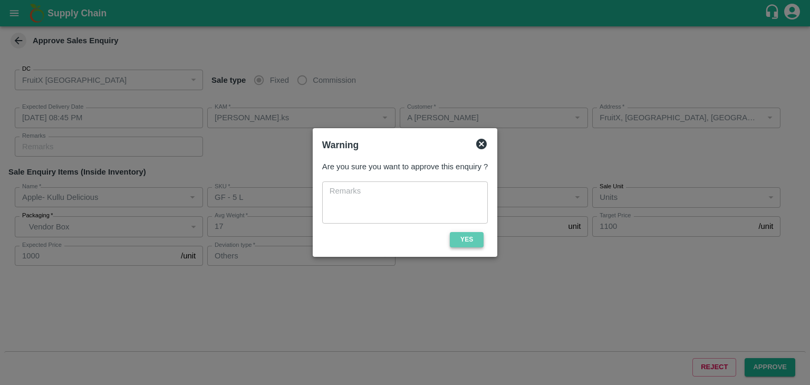
click at [471, 246] on button "Yes" at bounding box center [467, 239] width 34 height 15
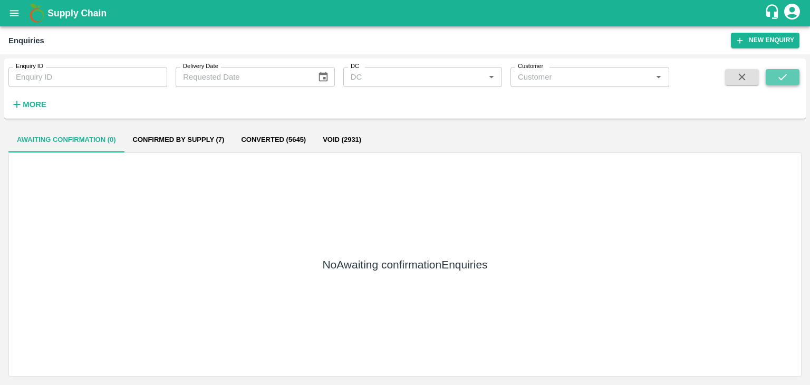
click at [779, 74] on icon "submit" at bounding box center [783, 77] width 12 height 12
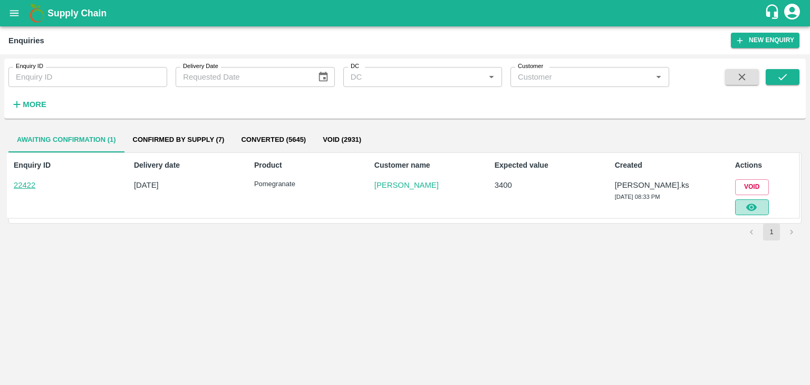
click at [752, 207] on icon "button" at bounding box center [752, 207] width 11 height 7
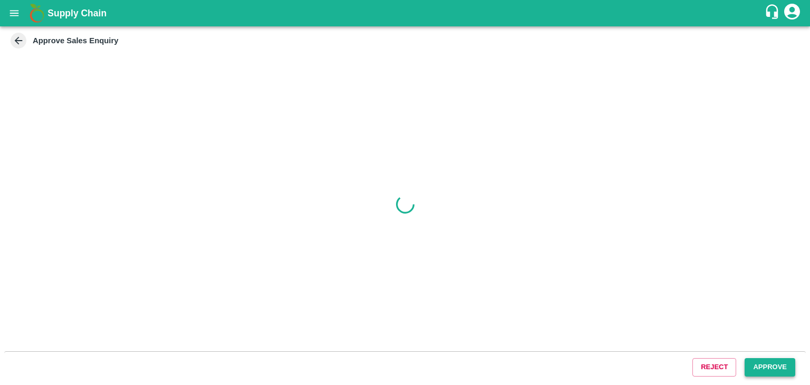
click at [787, 369] on button "Approve" at bounding box center [770, 367] width 51 height 18
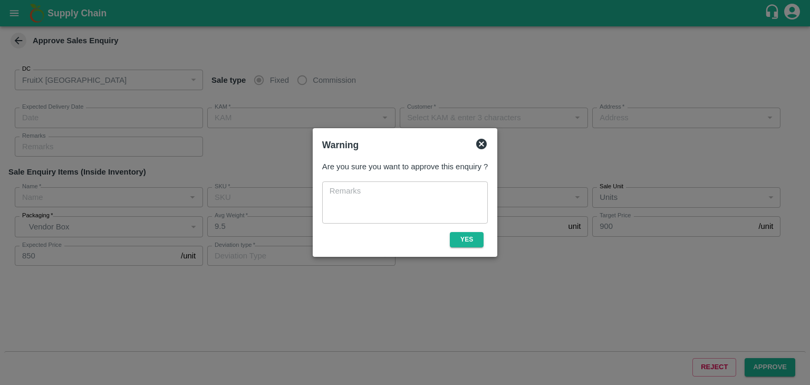
type input "[DATE] 08:50 PM"
type input "[PERSON_NAME].ks"
type input "[PERSON_NAME]"
type input "huskur i53, kanarataka, [GEOGRAPHIC_DATA], [GEOGRAPHIC_DATA] ([GEOGRAPHIC_DATA]…"
type input "Pomegranate"
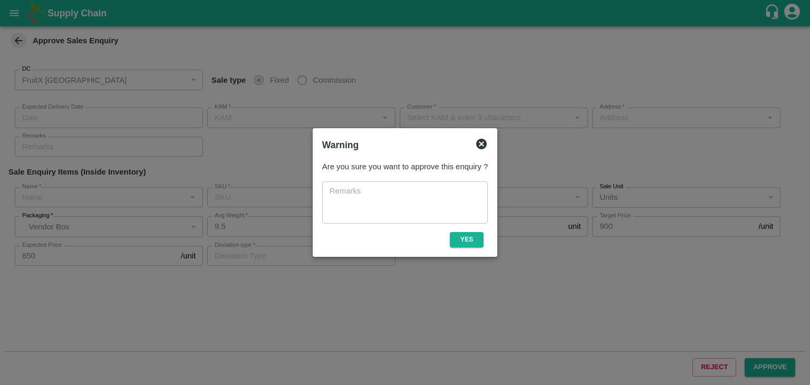
type input "KA-PRM-100-150"
type input "PRK"
type input "Others"
click at [469, 239] on button "Yes" at bounding box center [467, 239] width 34 height 15
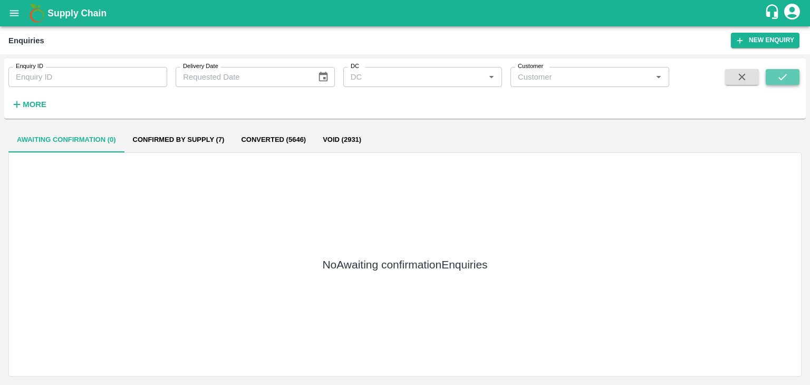
click at [789, 83] on button "submit" at bounding box center [783, 77] width 34 height 16
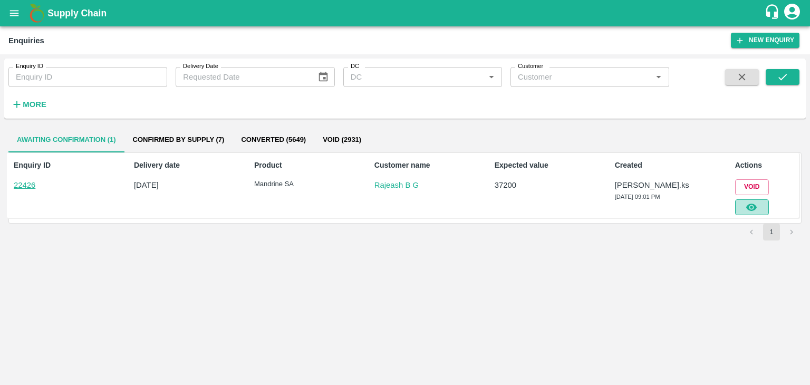
click at [751, 204] on icon "button" at bounding box center [752, 207] width 11 height 7
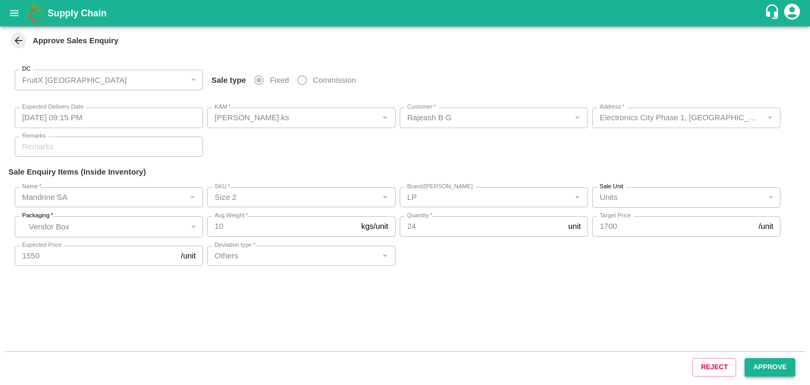
type input "[DATE] 09:15 PM"
type input "[PERSON_NAME].ks"
type input "Rajeash B G"
type input "Electronics City Phase 1, [GEOGRAPHIC_DATA], [GEOGRAPHIC_DATA], [GEOGRAPHIC_DAT…"
type input "Mandrine SA"
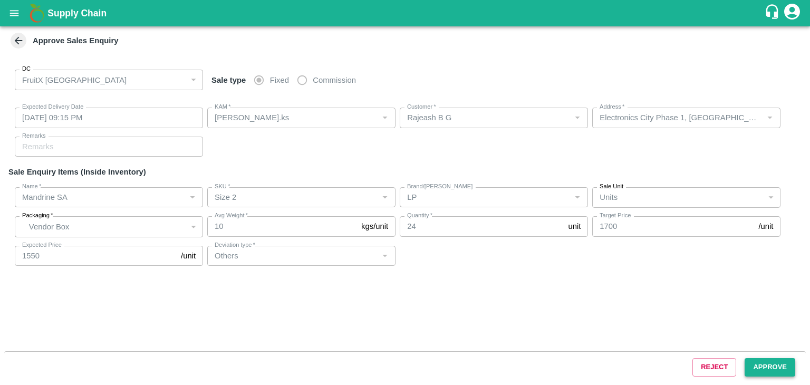
type input "Size 2"
type input "LP"
type input "Others"
click at [783, 368] on button "Approve" at bounding box center [770, 367] width 51 height 18
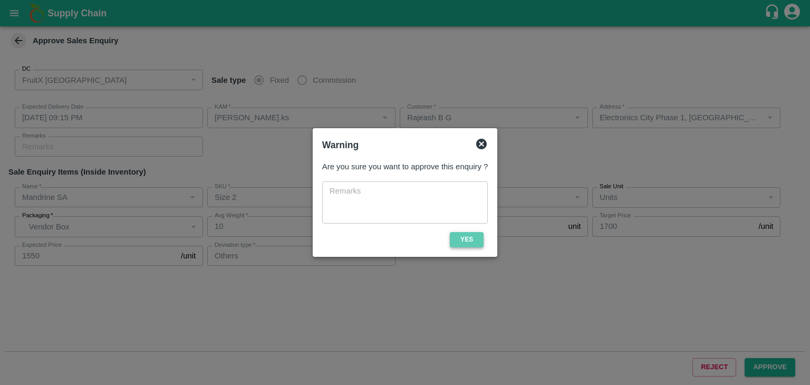
click at [470, 236] on button "Yes" at bounding box center [467, 239] width 34 height 15
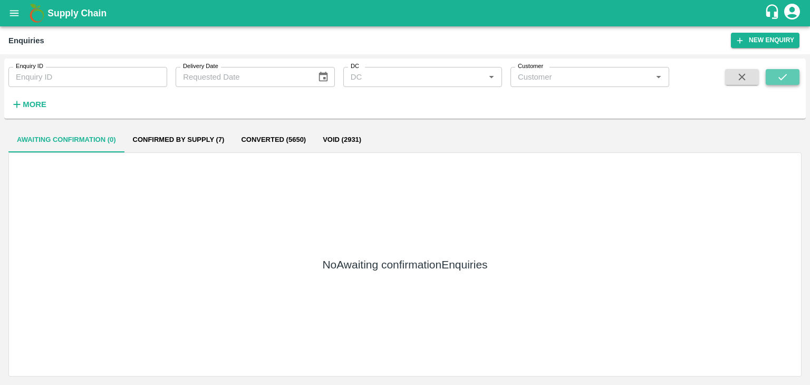
click at [787, 80] on icon "submit" at bounding box center [783, 77] width 12 height 12
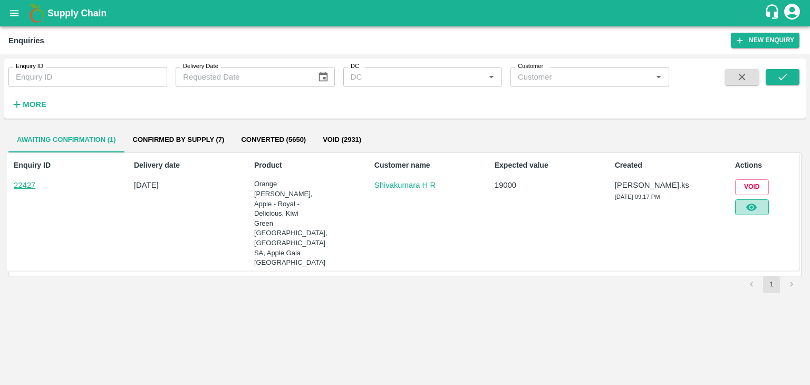
click at [758, 203] on icon "button" at bounding box center [752, 208] width 12 height 12
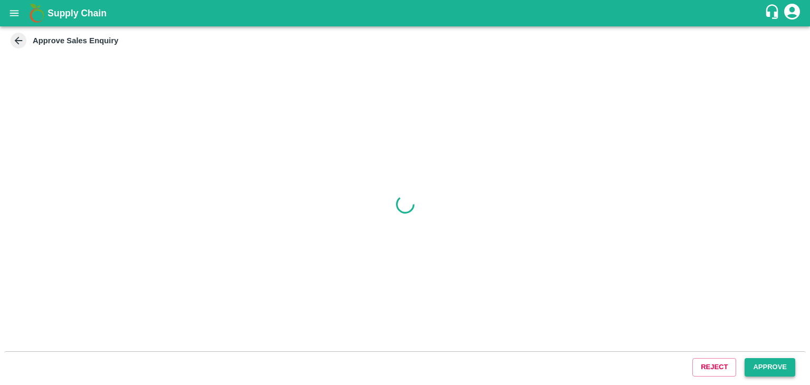
click at [771, 370] on button "Approve" at bounding box center [770, 367] width 51 height 18
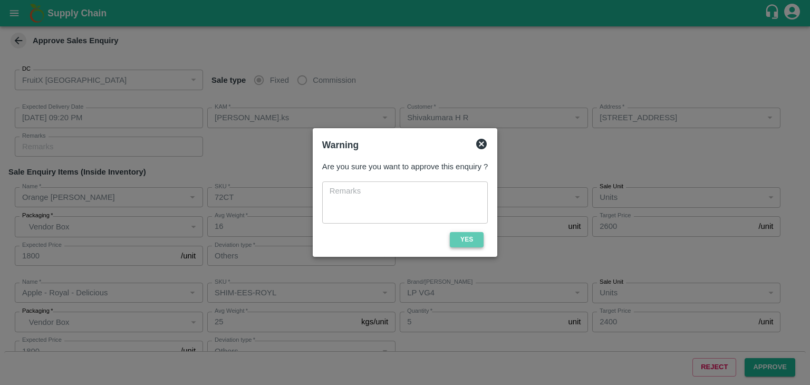
type input "[DATE] 09:20 PM"
type input "[PERSON_NAME].ks"
type input "Shivakumara H R"
type input "[STREET_ADDRESS]"
type input "Orange [PERSON_NAME]"
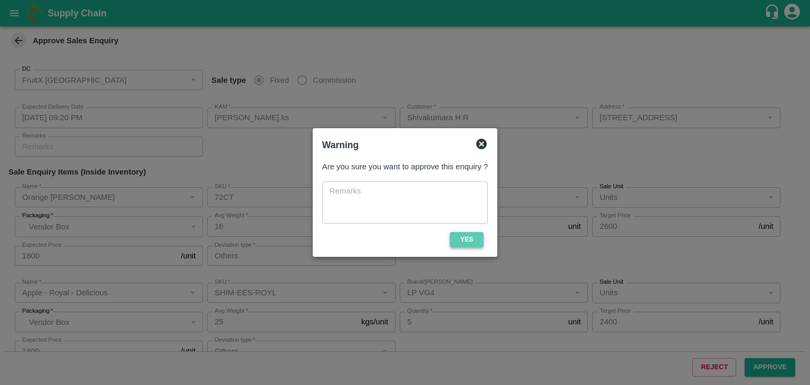
type input "72CT"
type input "LP [PERSON_NAME]"
type input "Others"
type input "Apple - Royal - Delicious"
type input "SHIM-EES-ROYL"
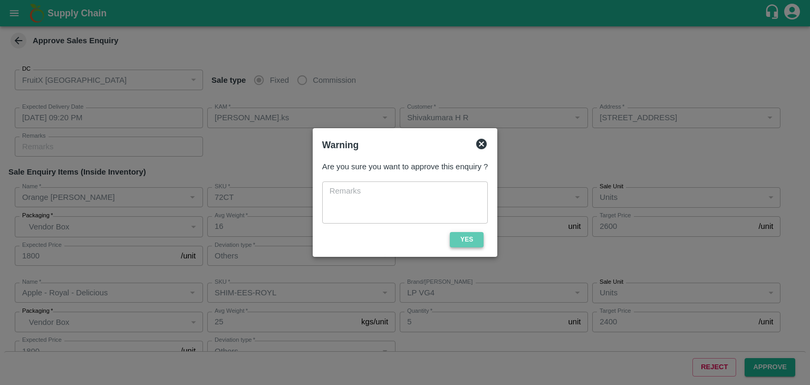
type input "LP VG4"
type input "Others"
type input "Kiwi Green [GEOGRAPHIC_DATA]"
type input "30-33CT"
type input "LP 1"
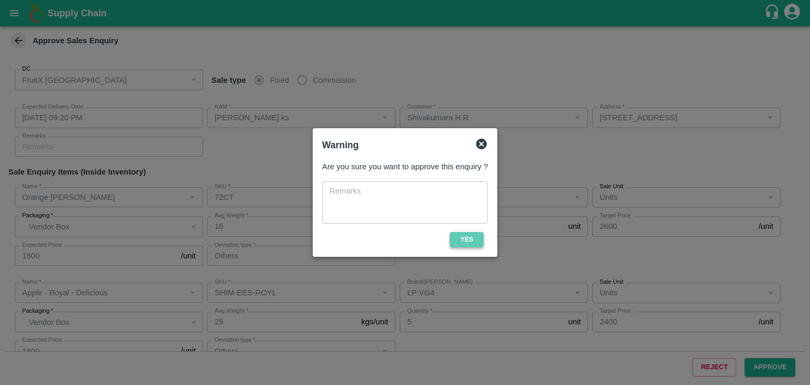
type input "Others"
type input "Mandrine SA"
type input "Size 2"
type input "LP"
type input "Others"
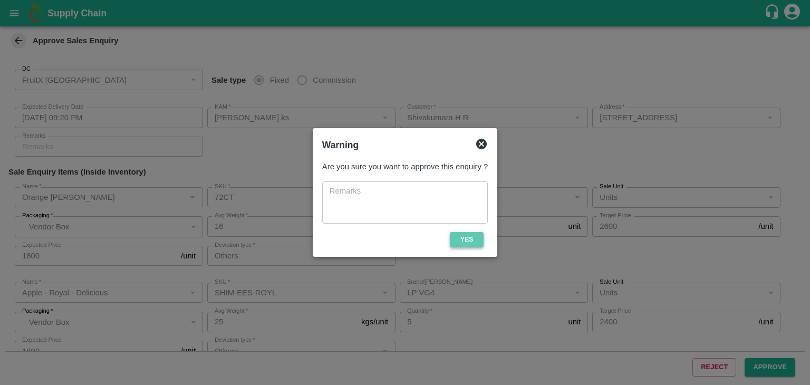
type input "Apple Gala [GEOGRAPHIC_DATA]"
type input "65-70 CT"
type input "LP"
click at [463, 241] on button "Yes" at bounding box center [467, 239] width 34 height 15
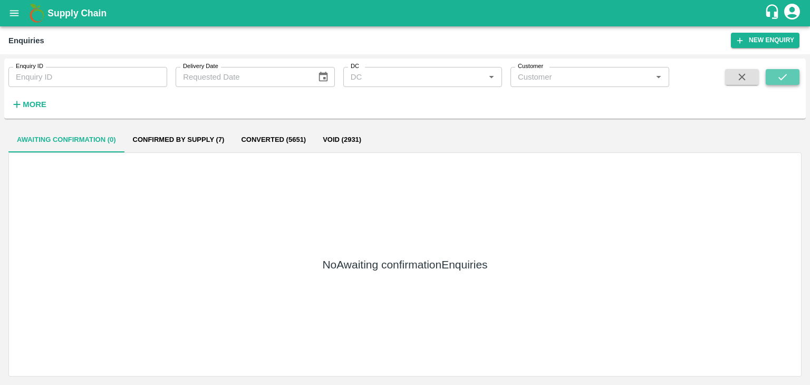
click at [767, 79] on button "submit" at bounding box center [783, 77] width 34 height 16
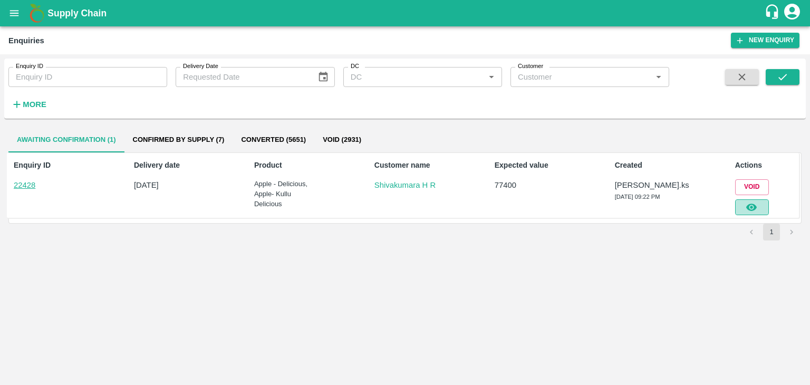
click at [747, 209] on icon "button" at bounding box center [752, 208] width 12 height 12
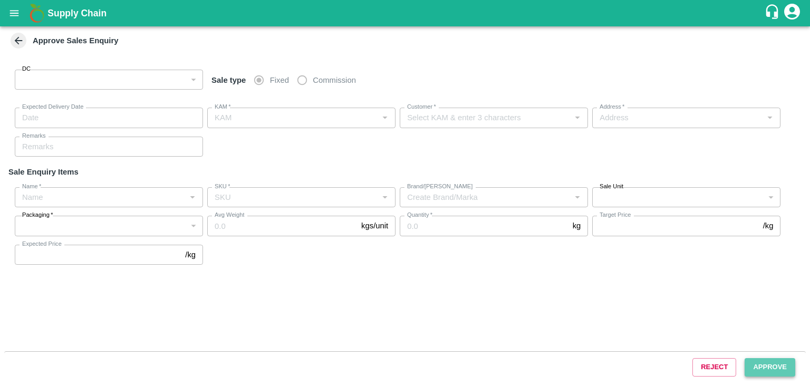
click at [787, 369] on button "Approve" at bounding box center [770, 367] width 51 height 18
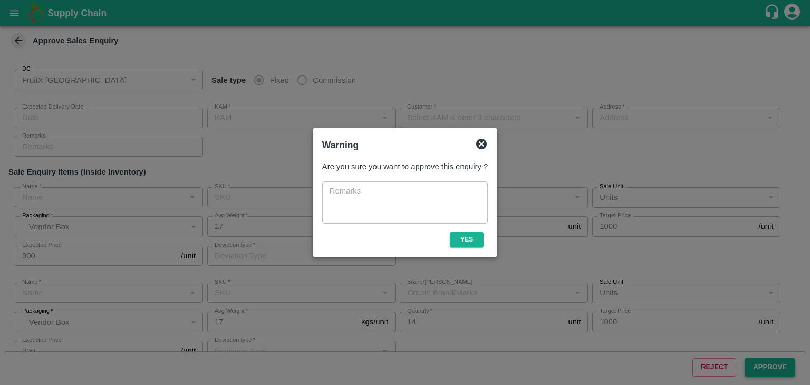
type input "147"
type input "[DATE] 09:30 PM"
type input "[PERSON_NAME].ks"
type input "Shivakumara H R"
type input "[STREET_ADDRESS]"
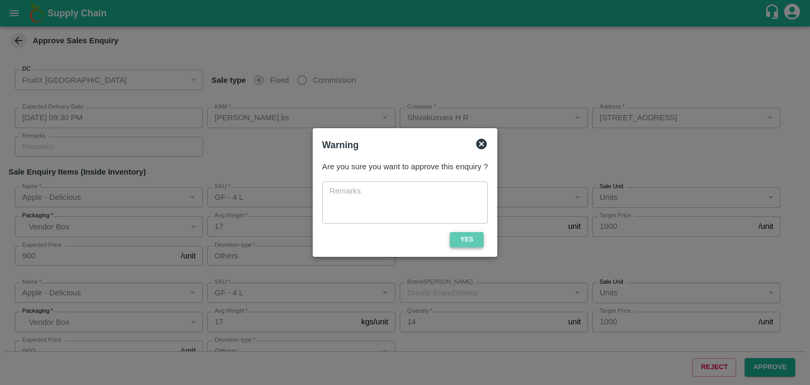
type input "Apple - Delicious"
type input "GF - 4 L"
type input "Others"
type input "Apple - Delicious"
type input "GF - 4 L"
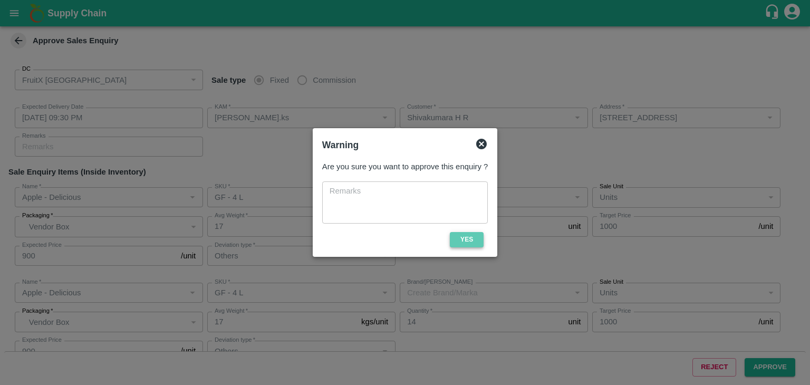
type input "Others"
type input "Apple- Kullu Delicious"
type input "GF - 5 L"
type input "Others"
click at [479, 237] on button "Yes" at bounding box center [467, 239] width 34 height 15
